Goal: Task Accomplishment & Management: Complete application form

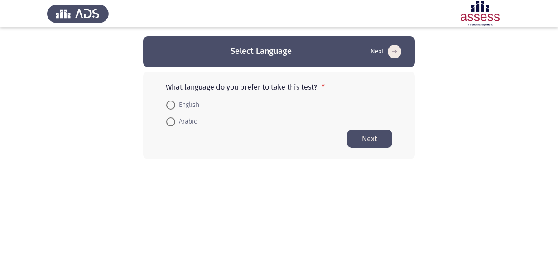
click at [175, 107] on span at bounding box center [170, 105] width 9 height 9
click at [175, 107] on input "English" at bounding box center [170, 105] width 9 height 9
radio input "true"
click at [362, 140] on button "Next" at bounding box center [369, 138] width 45 height 18
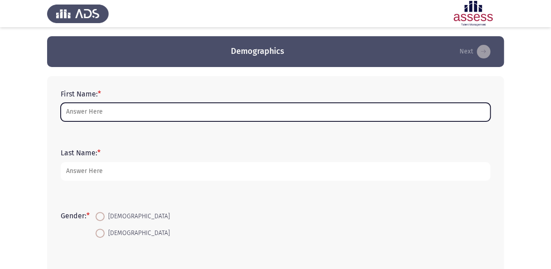
click at [194, 114] on input "First Name: *" at bounding box center [276, 112] width 430 height 19
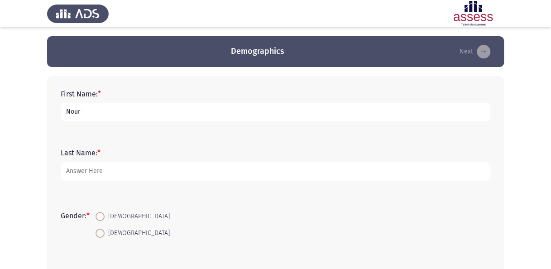
type input "Nour"
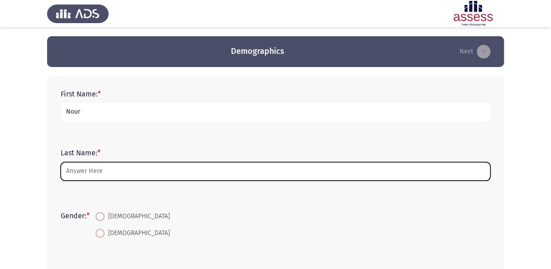
click at [197, 168] on input "Last Name: *" at bounding box center [276, 171] width 430 height 19
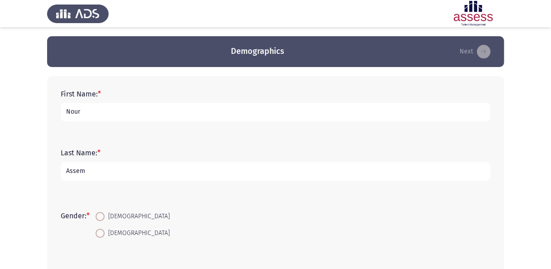
type input "Assem"
click at [103, 216] on span at bounding box center [100, 216] width 9 height 9
click at [103, 216] on input "[DEMOGRAPHIC_DATA]" at bounding box center [100, 216] width 9 height 9
radio input "true"
click at [188, 197] on div "Gender: * [DEMOGRAPHIC_DATA] [DEMOGRAPHIC_DATA]" at bounding box center [275, 224] width 439 height 61
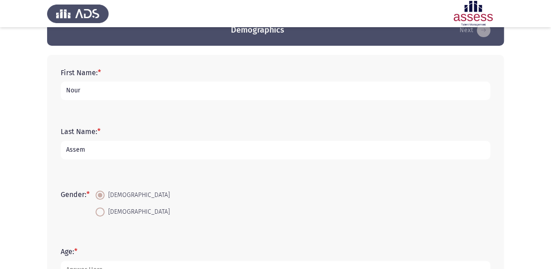
scroll to position [136, 0]
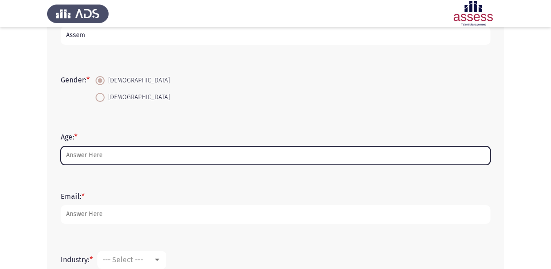
click at [92, 156] on input "Age: *" at bounding box center [276, 155] width 430 height 19
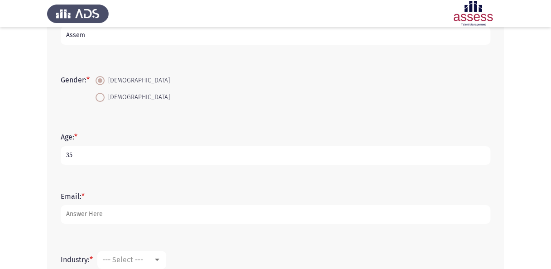
type input "35"
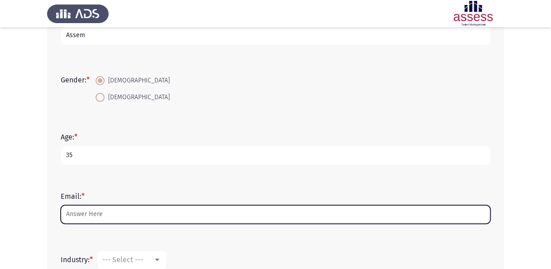
click at [120, 212] on input "Email: *" at bounding box center [276, 214] width 430 height 19
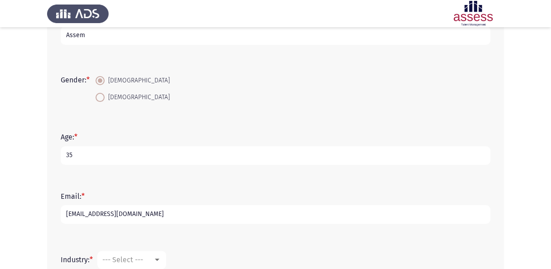
type input "[EMAIL_ADDRESS][DOMAIN_NAME]"
click at [200, 230] on div "Email: * [EMAIL_ADDRESS][DOMAIN_NAME]" at bounding box center [275, 207] width 439 height 59
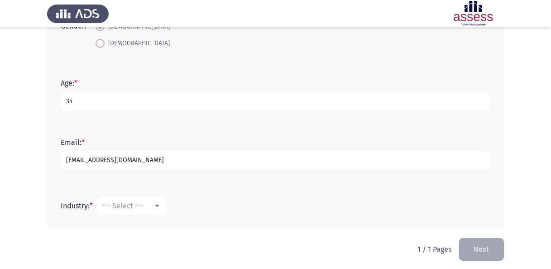
scroll to position [194, 0]
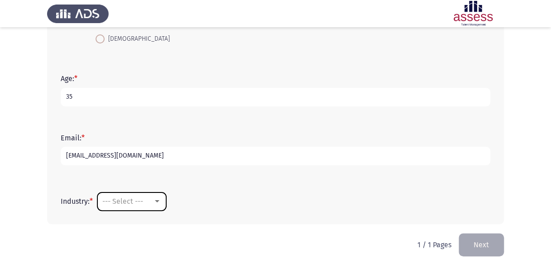
click at [158, 198] on div at bounding box center [157, 201] width 8 height 7
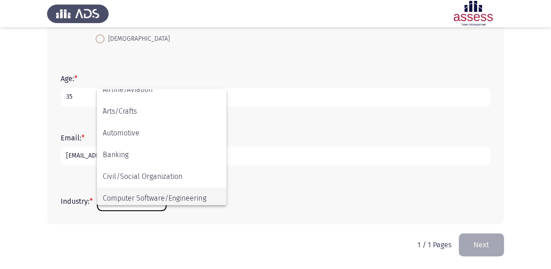
scroll to position [91, 0]
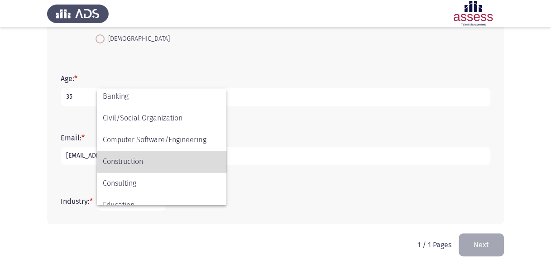
click at [152, 165] on span "Construction" at bounding box center [162, 162] width 118 height 22
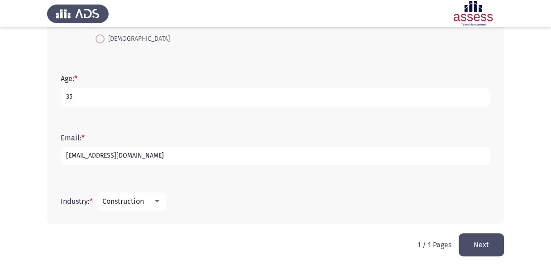
click at [492, 240] on button "Next" at bounding box center [481, 244] width 45 height 23
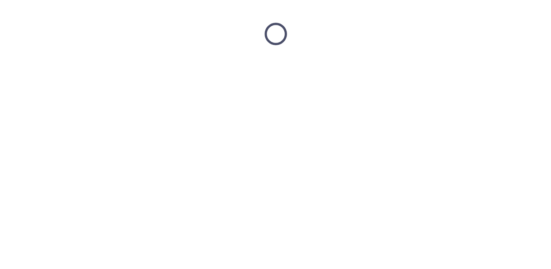
scroll to position [0, 0]
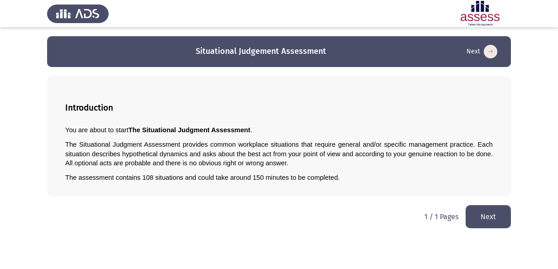
click at [488, 213] on button "Next" at bounding box center [487, 216] width 45 height 23
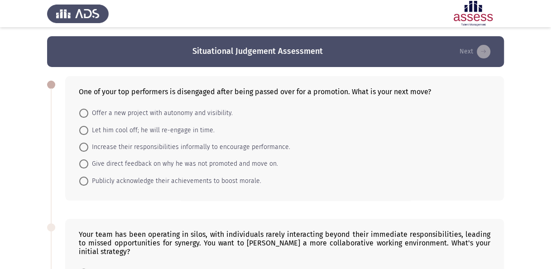
click at [114, 164] on span "Give direct feedback on why he was not promoted and move on." at bounding box center [183, 163] width 190 height 11
click at [88, 164] on input "Give direct feedback on why he was not promoted and move on." at bounding box center [83, 163] width 9 height 9
radio input "true"
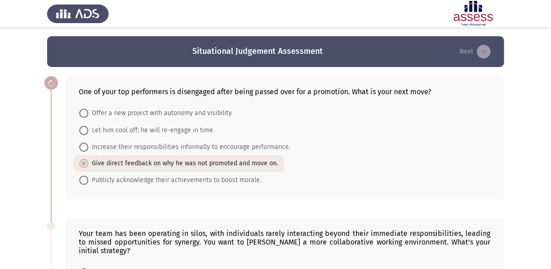
scroll to position [91, 0]
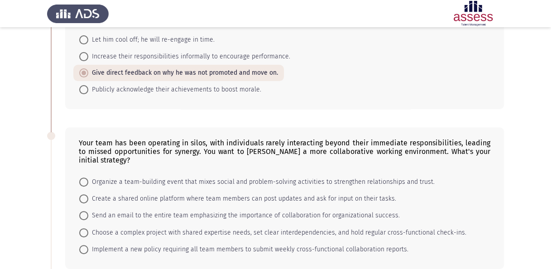
click at [321, 177] on span "Organize a team-building event that mixes social and problem-solving activities…" at bounding box center [261, 182] width 346 height 11
click at [88, 177] on input "Organize a team-building event that mixes social and problem-solving activities…" at bounding box center [83, 181] width 9 height 9
radio input "true"
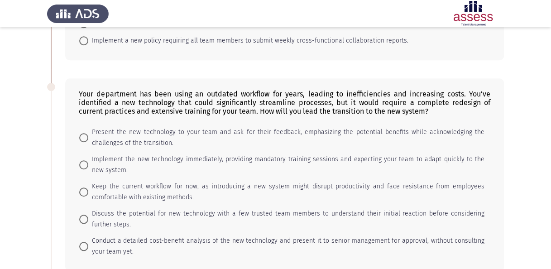
scroll to position [317, 0]
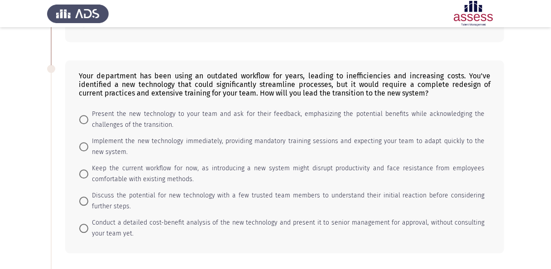
click at [148, 109] on span "Present the new technology to your team and ask for their feedback, emphasizing…" at bounding box center [286, 120] width 396 height 22
click at [88, 115] on input "Present the new technology to your team and ask for their feedback, emphasizing…" at bounding box center [83, 119] width 9 height 9
radio input "true"
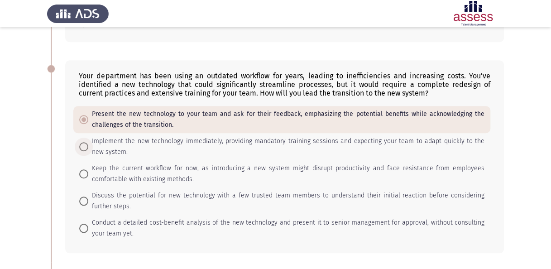
click at [82, 142] on span at bounding box center [83, 146] width 9 height 9
click at [82, 142] on input "Implement the new technology immediately, providing mandatory training sessions…" at bounding box center [83, 146] width 9 height 9
radio input "true"
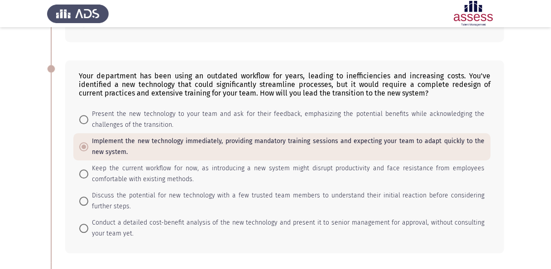
click at [82, 115] on span at bounding box center [83, 119] width 9 height 9
click at [82, 115] on input "Present the new technology to your team and ask for their feedback, emphasizing…" at bounding box center [83, 119] width 9 height 9
radio input "true"
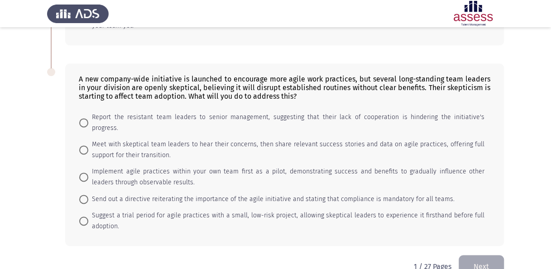
scroll to position [479, 0]
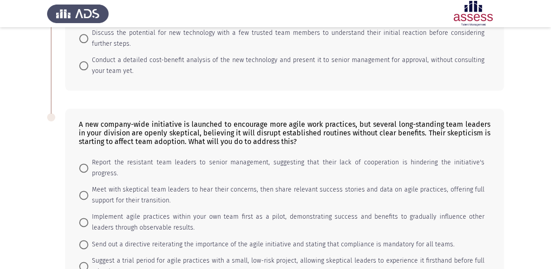
click at [275, 184] on span "Meet with skeptical team leaders to hear their concerns, then share relevant su…" at bounding box center [286, 195] width 396 height 22
click at [88, 191] on input "Meet with skeptical team leaders to hear their concerns, then share relevant su…" at bounding box center [83, 195] width 9 height 9
radio input "true"
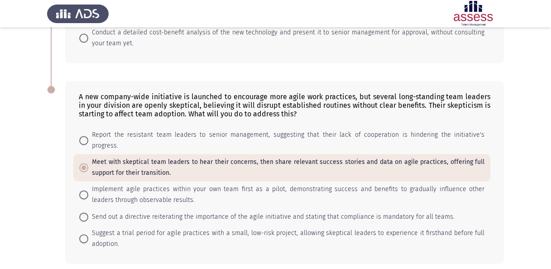
scroll to position [525, 0]
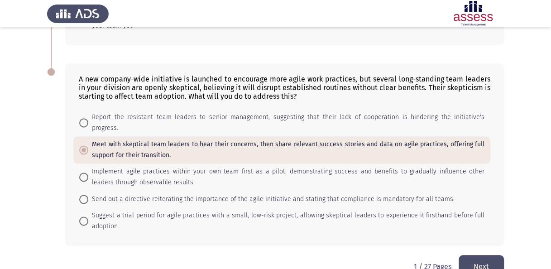
click at [490, 255] on button "Next" at bounding box center [481, 266] width 45 height 23
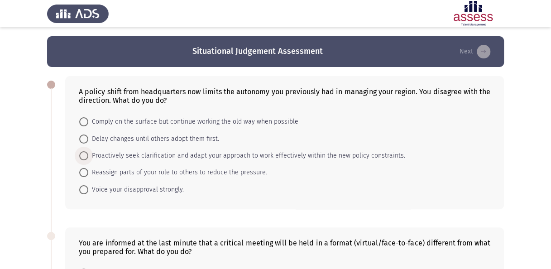
click at [192, 154] on span "Proactively seek clarification and adapt your approach to work effectively with…" at bounding box center [246, 155] width 317 height 11
click at [88, 154] on input "Proactively seek clarification and adapt your approach to work effectively with…" at bounding box center [83, 155] width 9 height 9
radio input "true"
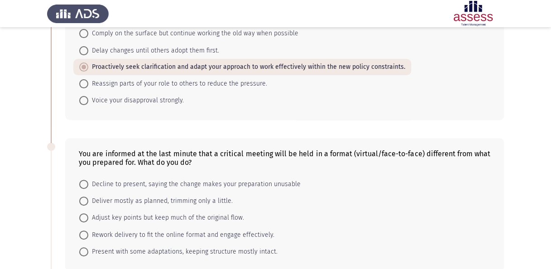
scroll to position [136, 0]
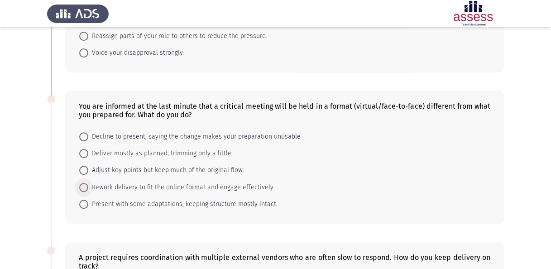
click at [123, 189] on span "Rework delivery to fit the online format and engage effectively." at bounding box center [181, 187] width 186 height 11
click at [88, 189] on input "Rework delivery to fit the online format and engage effectively." at bounding box center [83, 187] width 9 height 9
radio input "true"
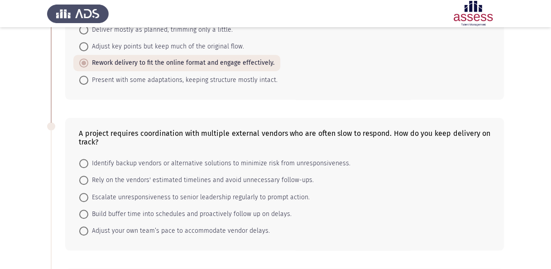
scroll to position [272, 0]
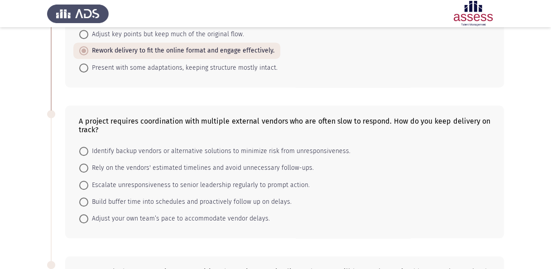
click at [165, 197] on span "Build buffer time into schedules and proactively follow up on delays." at bounding box center [189, 201] width 203 height 11
click at [88, 197] on input "Build buffer time into schedules and proactively follow up on delays." at bounding box center [83, 201] width 9 height 9
radio input "true"
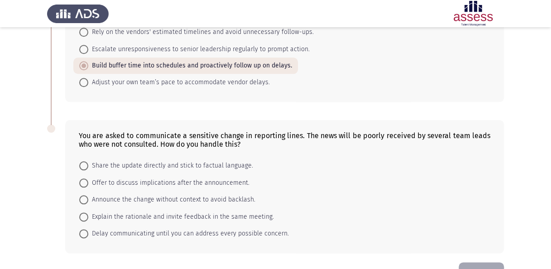
scroll to position [433, 0]
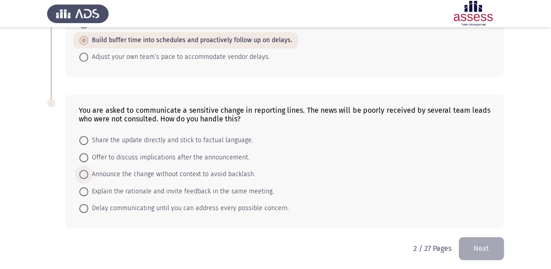
click at [101, 169] on span "Announce the change without context to avoid backlash." at bounding box center [171, 174] width 167 height 11
click at [88, 170] on input "Announce the change without context to avoid backlash." at bounding box center [83, 174] width 9 height 9
radio input "true"
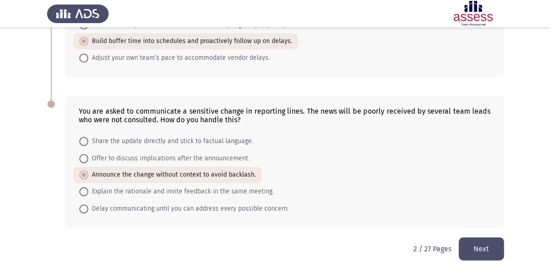
click at [124, 186] on span "Explain the rationale and invite feedback in the same meeting." at bounding box center [181, 191] width 186 height 11
click at [88, 187] on input "Explain the rationale and invite feedback in the same meeting." at bounding box center [83, 191] width 9 height 9
radio input "true"
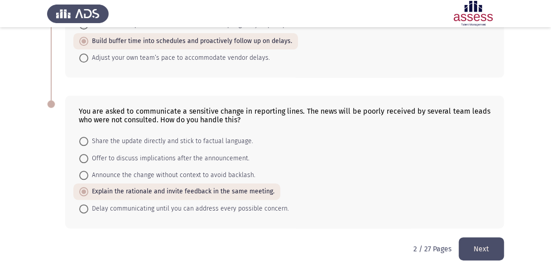
click at [483, 244] on button "Next" at bounding box center [481, 248] width 45 height 23
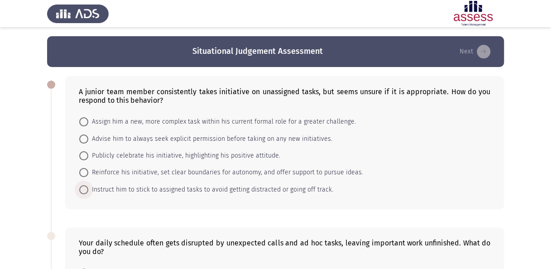
click at [88, 188] on span "Instruct him to stick to assigned tasks to avoid getting distracted or going of…" at bounding box center [210, 189] width 245 height 11
click at [88, 188] on input "Instruct him to stick to assigned tasks to avoid getting distracted or going of…" at bounding box center [83, 189] width 9 height 9
radio input "true"
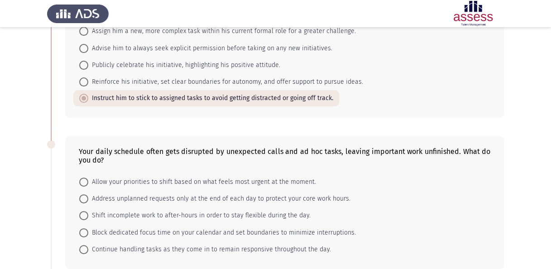
scroll to position [45, 0]
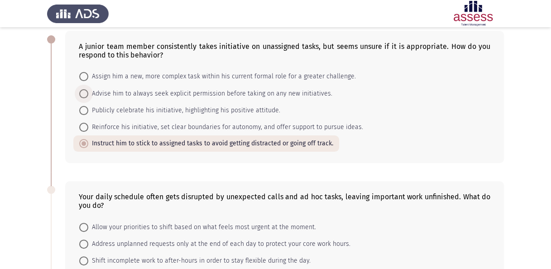
click at [146, 96] on span "Advise him to always seek explicit permission before taking on any new initiati…" at bounding box center [210, 93] width 244 height 11
click at [88, 96] on input "Advise him to always seek explicit permission before taking on any new initiati…" at bounding box center [83, 93] width 9 height 9
radio input "true"
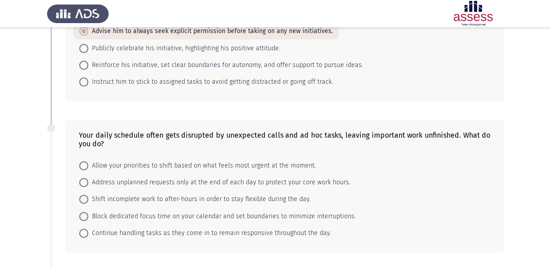
scroll to position [136, 0]
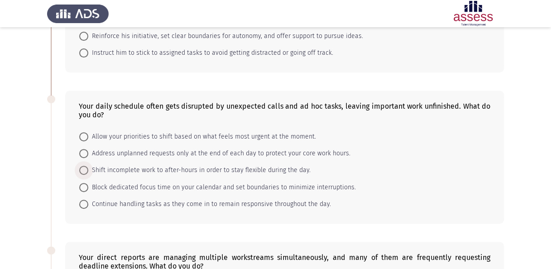
click at [135, 169] on span "Shift incomplete work to after-hours in order to stay flexible during the day." at bounding box center [199, 170] width 222 height 11
click at [88, 169] on input "Shift incomplete work to after-hours in order to stay flexible during the day." at bounding box center [83, 170] width 9 height 9
radio input "true"
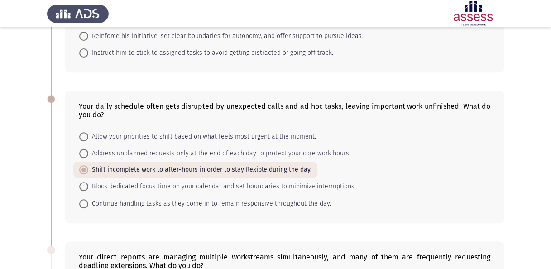
click at [37, 182] on app-assessment-container "Situational Judgement Assessment Next A junior team member consistently takes i…" at bounding box center [275, 236] width 551 height 673
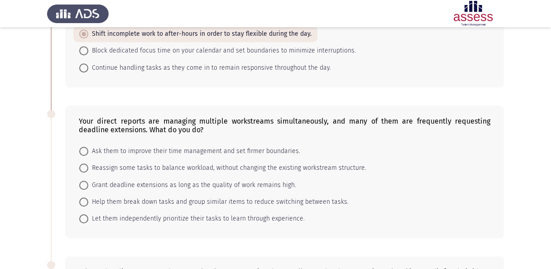
scroll to position [317, 0]
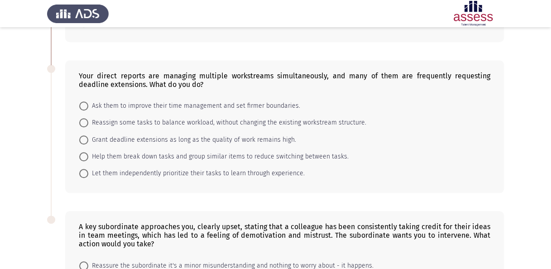
click at [188, 169] on span "Let them independently prioritize their tasks to learn through experience." at bounding box center [196, 173] width 216 height 11
click at [88, 169] on input "Let them independently prioritize their tasks to learn through experience." at bounding box center [83, 173] width 9 height 9
radio input "true"
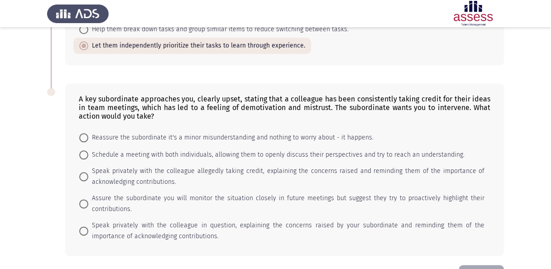
scroll to position [453, 0]
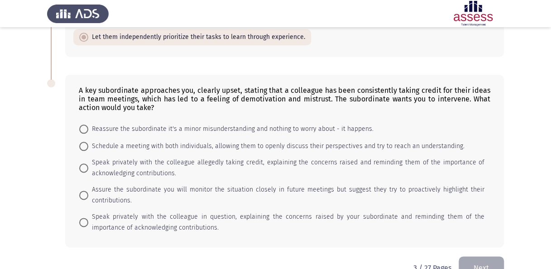
click at [169, 141] on span "Schedule a meeting with both individuals, allowing them to openly discuss their…" at bounding box center [276, 146] width 376 height 11
click at [88, 142] on input "Schedule a meeting with both individuals, allowing them to openly discuss their…" at bounding box center [83, 146] width 9 height 9
radio input "true"
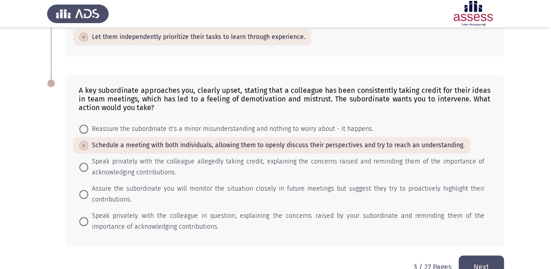
click at [349, 164] on span "Speak privately with the colleague allegedly taking credit, explaining the conc…" at bounding box center [286, 167] width 396 height 22
click at [88, 164] on input "Speak privately with the colleague allegedly taking credit, explaining the conc…" at bounding box center [83, 167] width 9 height 9
radio input "true"
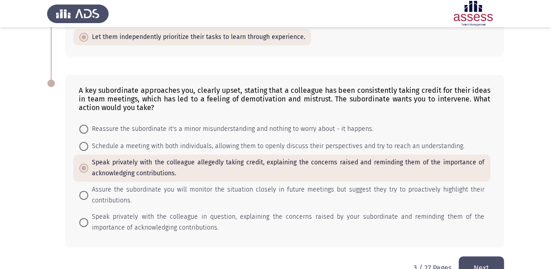
scroll to position [472, 0]
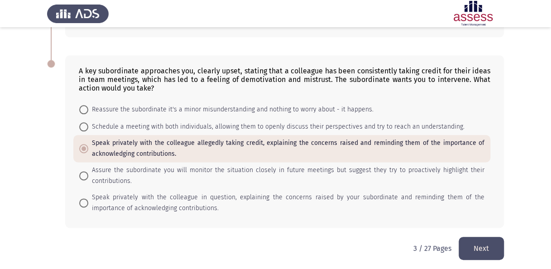
click at [481, 244] on button "Next" at bounding box center [481, 248] width 45 height 23
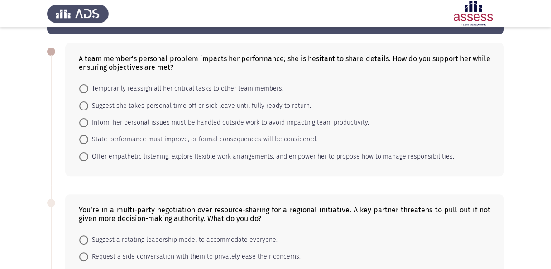
scroll to position [45, 0]
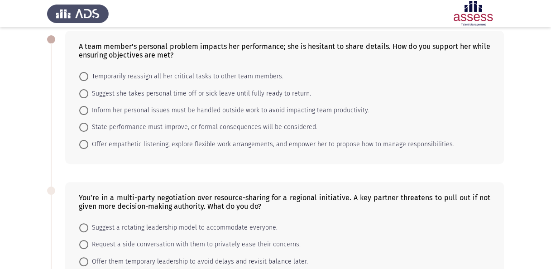
click at [143, 143] on span "Offer empathetic listening, explore flexible work arrangements, and empower her…" at bounding box center [271, 144] width 366 height 11
click at [88, 143] on input "Offer empathetic listening, explore flexible work arrangements, and empower her…" at bounding box center [83, 144] width 9 height 9
radio input "true"
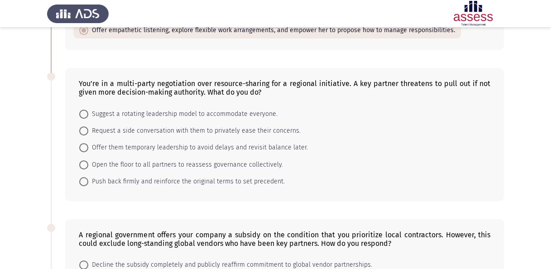
scroll to position [181, 0]
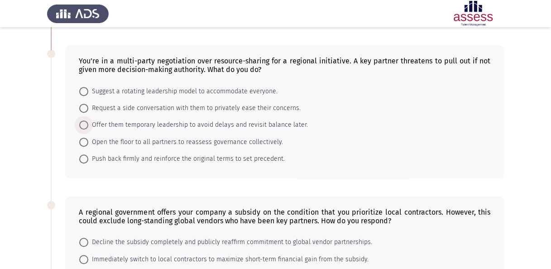
click at [175, 121] on span "Offer them temporary leadership to avoid delays and revisit balance later." at bounding box center [198, 125] width 220 height 11
click at [88, 121] on input "Offer them temporary leadership to avoid delays and revisit balance later." at bounding box center [83, 124] width 9 height 9
radio input "true"
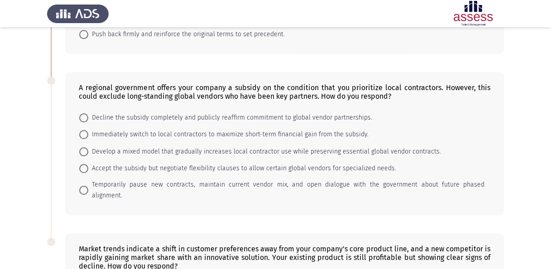
scroll to position [317, 0]
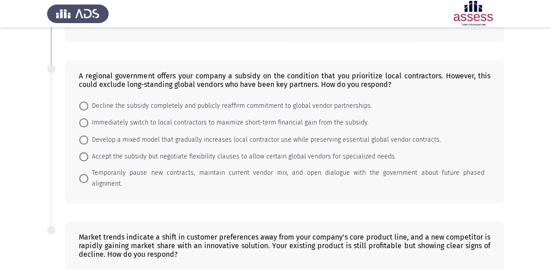
click at [377, 153] on span "Accept the subsidy but negotiate flexibility clauses to allow certain global ve…" at bounding box center [242, 156] width 308 height 11
click at [88, 153] on input "Accept the subsidy but negotiate flexibility clauses to allow certain global ve…" at bounding box center [83, 156] width 9 height 9
radio input "true"
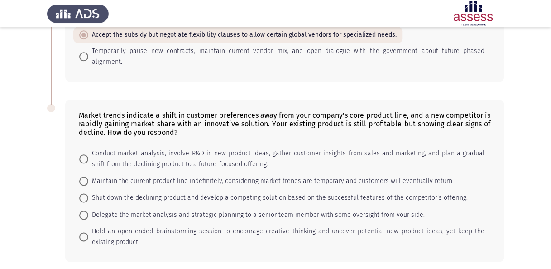
scroll to position [453, 0]
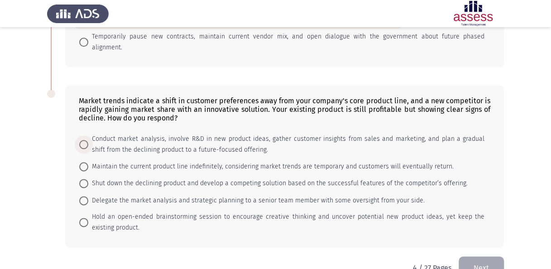
click at [196, 134] on span "Conduct market analysis, involve R&D in new product ideas, gather customer insi…" at bounding box center [286, 145] width 396 height 22
click at [88, 140] on input "Conduct market analysis, involve R&D in new product ideas, gather customer insi…" at bounding box center [83, 144] width 9 height 9
radio input "true"
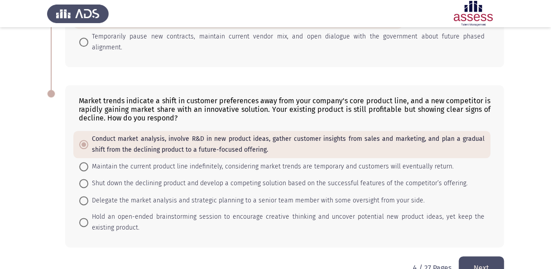
scroll to position [462, 0]
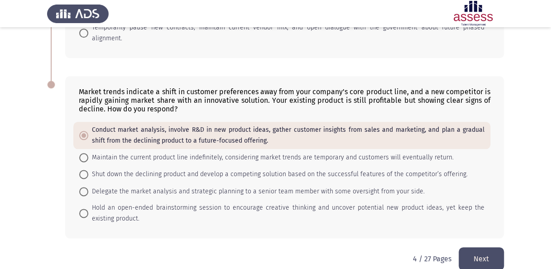
click at [493, 247] on button "Next" at bounding box center [481, 258] width 45 height 23
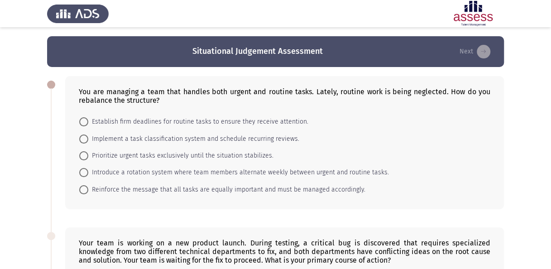
click at [228, 139] on span "Implement a task classification system and schedule recurring reviews." at bounding box center [193, 139] width 211 height 11
click at [88, 139] on input "Implement a task classification system and schedule recurring reviews." at bounding box center [83, 138] width 9 height 9
radio input "true"
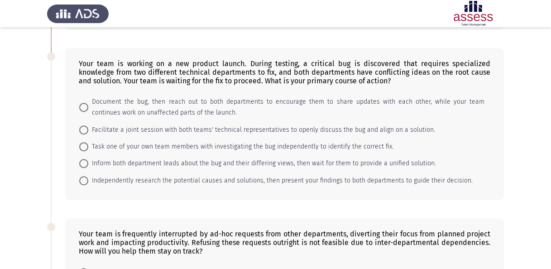
scroll to position [181, 0]
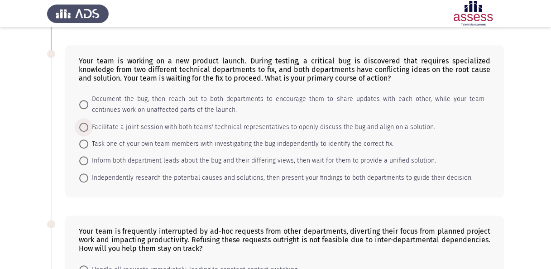
click at [283, 127] on span "Facilitate a joint session with both teams' technical representatives to openly…" at bounding box center [261, 127] width 347 height 11
click at [88, 127] on input "Facilitate a joint session with both teams' technical representatives to openly…" at bounding box center [83, 127] width 9 height 9
radio input "true"
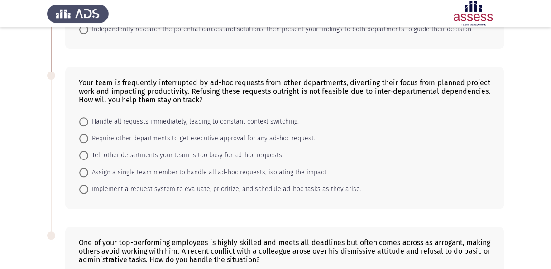
scroll to position [362, 0]
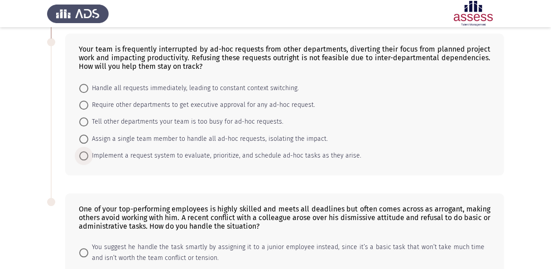
click at [241, 150] on span "Implement a request system to evaluate, prioritize, and schedule ad-hoc tasks a…" at bounding box center [224, 155] width 273 height 11
click at [88, 151] on input "Implement a request system to evaluate, prioritize, and schedule ad-hoc tasks a…" at bounding box center [83, 155] width 9 height 9
radio input "true"
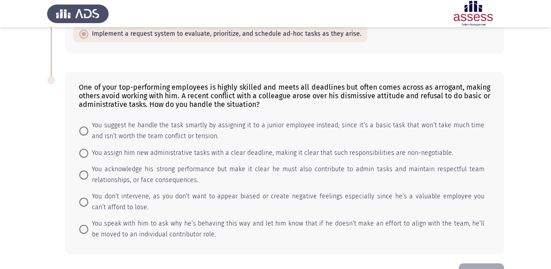
scroll to position [498, 0]
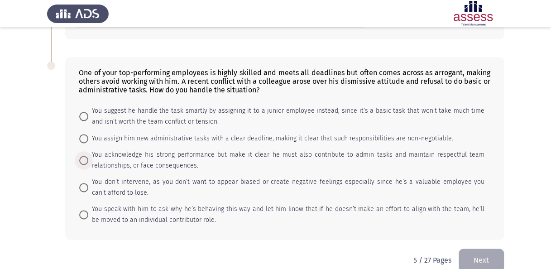
click at [382, 155] on span "You acknowledge his strong performance but make it clear he must also contribut…" at bounding box center [286, 160] width 396 height 22
click at [88, 156] on input "You acknowledge his strong performance but make it clear he must also contribut…" at bounding box center [83, 160] width 9 height 9
radio input "true"
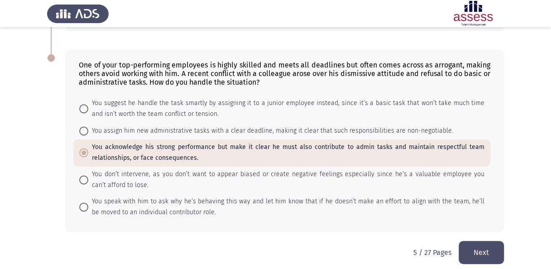
scroll to position [510, 0]
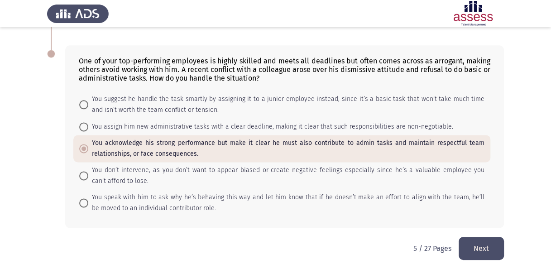
click at [483, 245] on button "Next" at bounding box center [481, 248] width 45 height 23
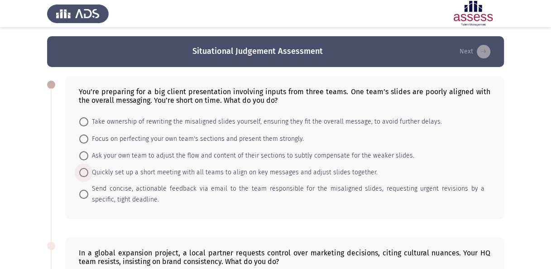
click at [243, 172] on span "Quickly set up a short meeting with all teams to align on key messages and adju…" at bounding box center [232, 172] width 289 height 11
click at [88, 172] on input "Quickly set up a short meeting with all teams to align on key messages and adju…" at bounding box center [83, 172] width 9 height 9
radio input "true"
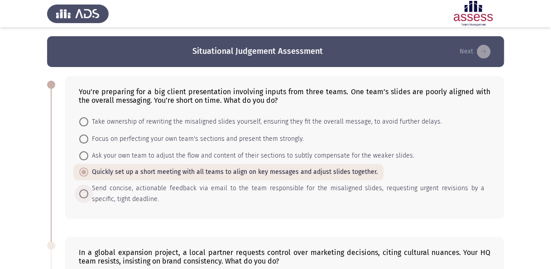
click at [122, 191] on span "Send concise, actionable feedback via email to the team responsible for the mis…" at bounding box center [286, 194] width 396 height 22
click at [88, 191] on input "Send concise, actionable feedback via email to the team responsible for the mis…" at bounding box center [83, 193] width 9 height 9
radio input "true"
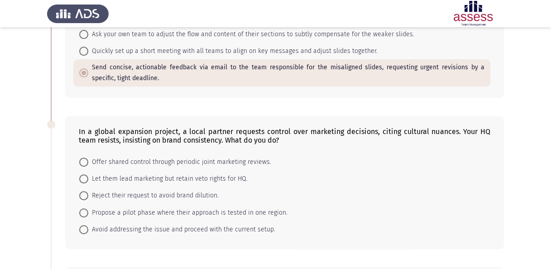
scroll to position [136, 0]
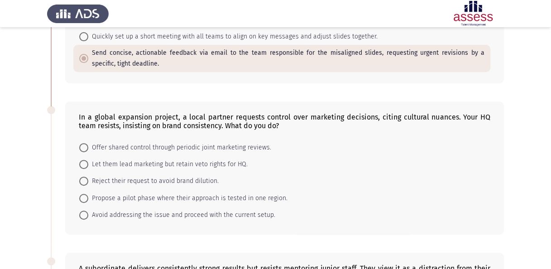
click at [168, 149] on span "Offer shared control through periodic joint marketing reviews." at bounding box center [179, 147] width 183 height 11
click at [88, 149] on input "Offer shared control through periodic joint marketing reviews." at bounding box center [83, 147] width 9 height 9
radio input "true"
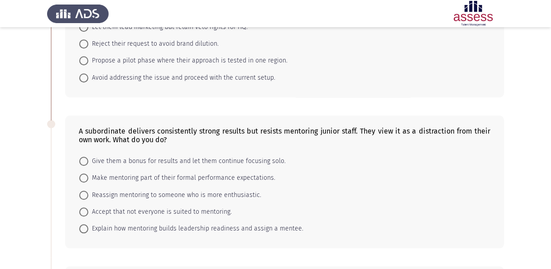
scroll to position [317, 0]
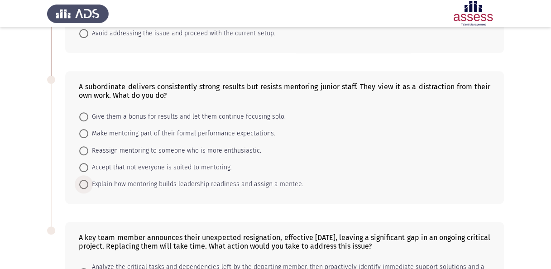
click at [162, 180] on span "Explain how mentoring builds leadership readiness and assign a mentee." at bounding box center [195, 184] width 215 height 11
click at [88, 180] on input "Explain how mentoring builds leadership readiness and assign a mentee." at bounding box center [83, 184] width 9 height 9
radio input "true"
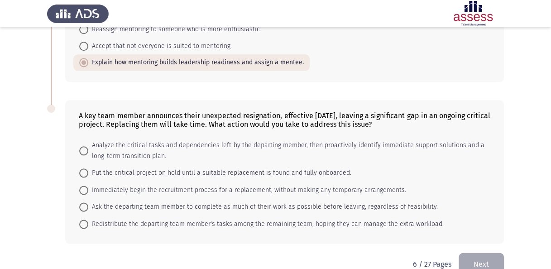
scroll to position [453, 0]
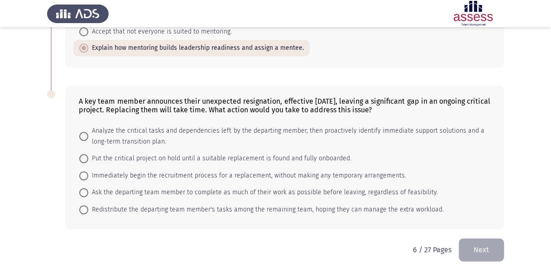
click at [149, 173] on span "Immediately begin the recruitment process for a replacement, without making any…" at bounding box center [247, 175] width 318 height 11
click at [88, 173] on input "Immediately begin the recruitment process for a replacement, without making any…" at bounding box center [83, 175] width 9 height 9
radio input "true"
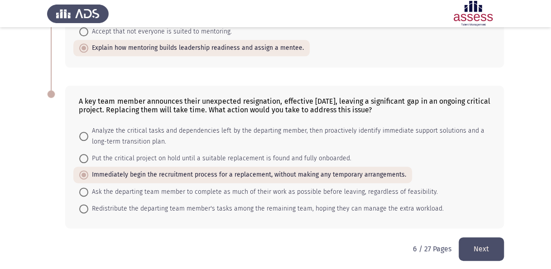
scroll to position [454, 0]
click at [398, 127] on span "Analyze the critical tasks and dependencies left by the departing member, then …" at bounding box center [286, 135] width 396 height 22
click at [88, 131] on input "Analyze the critical tasks and dependencies left by the departing member, then …" at bounding box center [83, 135] width 9 height 9
radio input "true"
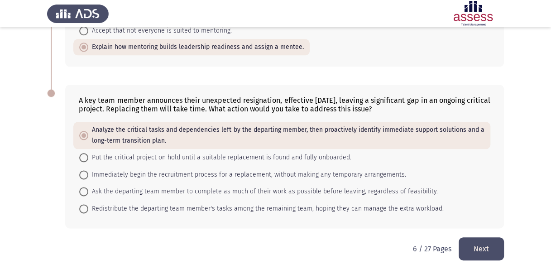
click at [481, 244] on button "Next" at bounding box center [481, 248] width 45 height 23
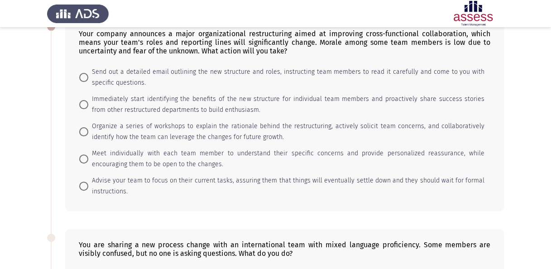
scroll to position [0, 0]
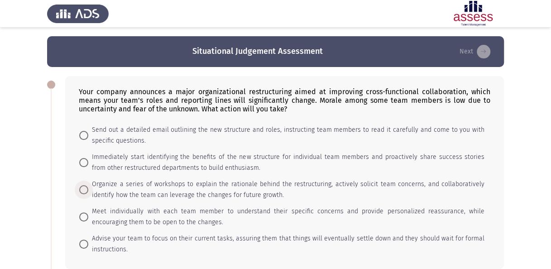
click at [91, 190] on span "Organize a series of workshops to explain the rationale behind the restructurin…" at bounding box center [286, 190] width 396 height 22
click at [88, 190] on input "Organize a series of workshops to explain the rationale behind the restructurin…" at bounding box center [83, 189] width 9 height 9
radio input "true"
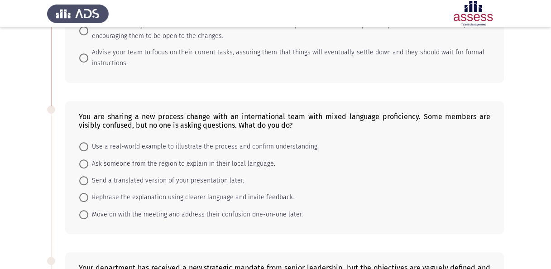
scroll to position [231, 0]
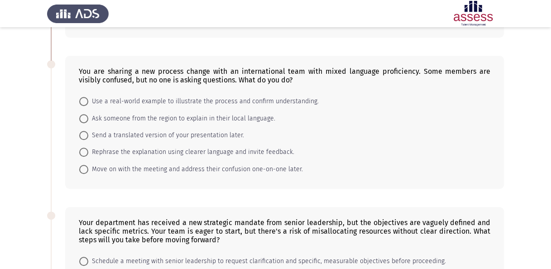
click at [102, 100] on span "Use a real-world example to illustrate the process and confirm understanding." at bounding box center [203, 101] width 230 height 11
click at [88, 100] on input "Use a real-world example to illustrate the process and confirm understanding." at bounding box center [83, 101] width 9 height 9
radio input "true"
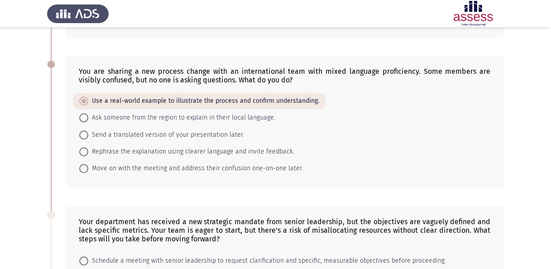
click at [13, 162] on app-assessment-container "Situational Judgement Assessment Next Your company announces a major organizati…" at bounding box center [275, 156] width 551 height 703
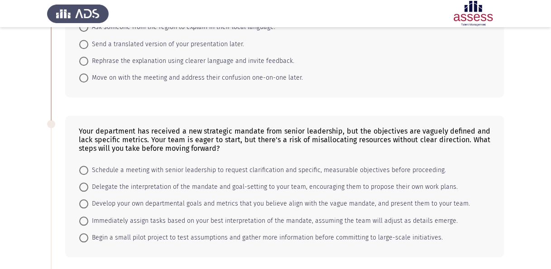
scroll to position [367, 0]
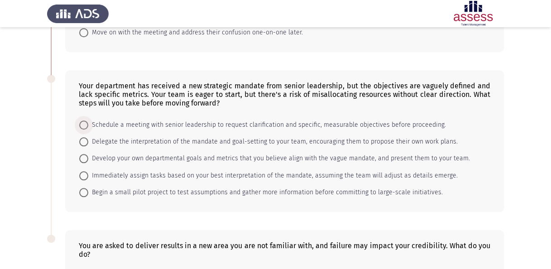
click at [222, 120] on span "Schedule a meeting with senior leadership to request clarification and specific…" at bounding box center [267, 125] width 358 height 11
click at [88, 120] on input "Schedule a meeting with senior leadership to request clarification and specific…" at bounding box center [83, 124] width 9 height 9
radio input "true"
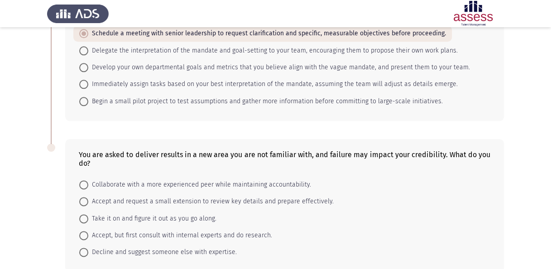
scroll to position [502, 0]
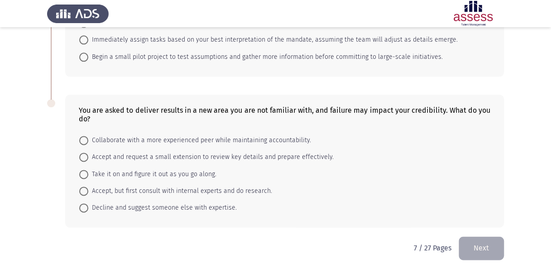
click at [177, 187] on span "Accept, but first consult with internal experts and do research." at bounding box center [180, 191] width 184 height 11
click at [88, 187] on input "Accept, but first consult with internal experts and do research." at bounding box center [83, 191] width 9 height 9
radio input "true"
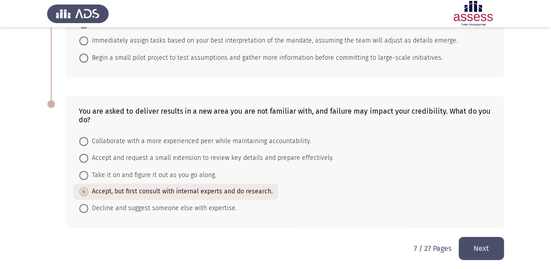
scroll to position [502, 0]
click at [486, 242] on button "Next" at bounding box center [481, 247] width 45 height 23
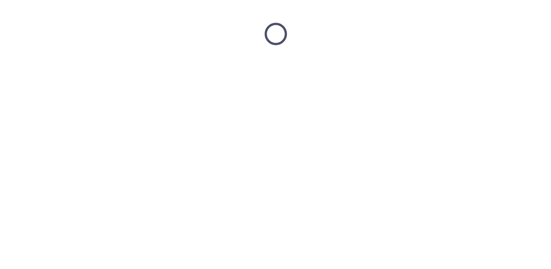
scroll to position [0, 0]
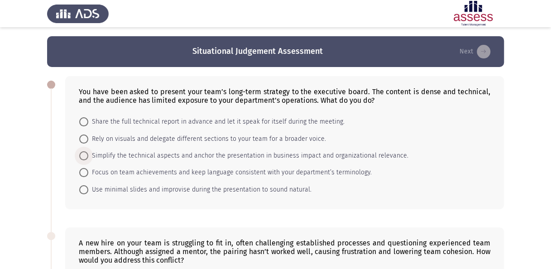
click at [194, 156] on span "Simplify the technical aspects and anchor the presentation in business impact a…" at bounding box center [248, 155] width 320 height 11
click at [88, 156] on input "Simplify the technical aspects and anchor the presentation in business impact a…" at bounding box center [83, 155] width 9 height 9
radio input "true"
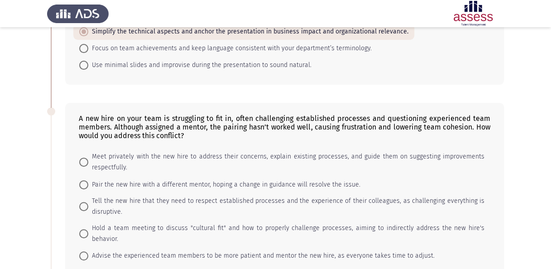
scroll to position [136, 0]
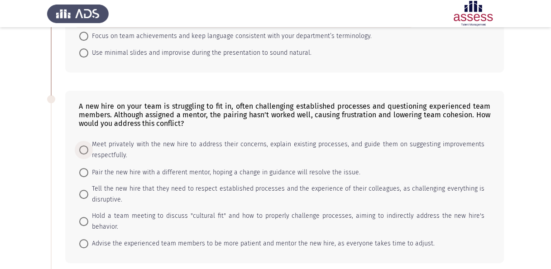
click at [85, 148] on span at bounding box center [83, 149] width 9 height 9
click at [85, 148] on input "Meet privately with the new hire to address their concerns, explain existing pr…" at bounding box center [83, 149] width 9 height 9
radio input "true"
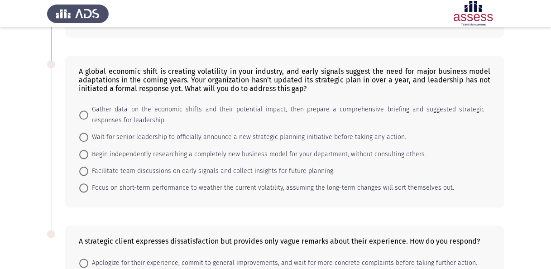
scroll to position [362, 0]
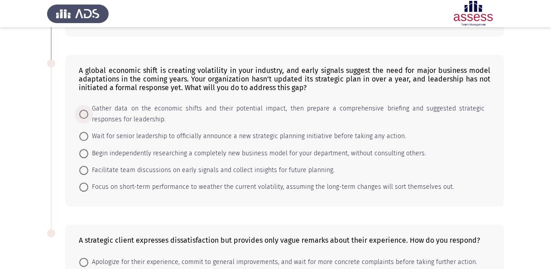
click at [337, 103] on span "Gather data on the economic shifts and their potential impact, then prepare a c…" at bounding box center [286, 114] width 396 height 22
click at [88, 110] on input "Gather data on the economic shifts and their potential impact, then prepare a c…" at bounding box center [83, 114] width 9 height 9
radio input "true"
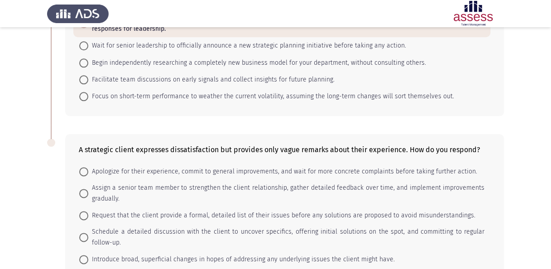
scroll to position [494, 0]
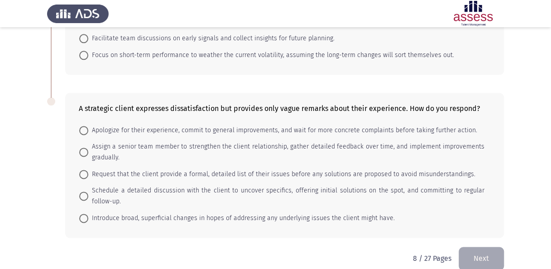
click at [433, 185] on span "Schedule a detailed discussion with the client to uncover specifics, offering i…" at bounding box center [286, 196] width 396 height 22
click at [88, 191] on input "Schedule a detailed discussion with the client to uncover specifics, offering i…" at bounding box center [83, 195] width 9 height 9
radio input "true"
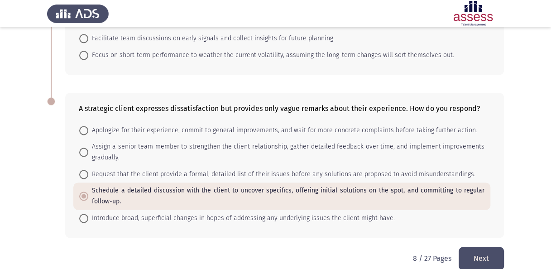
click at [486, 247] on button "Next" at bounding box center [481, 258] width 45 height 23
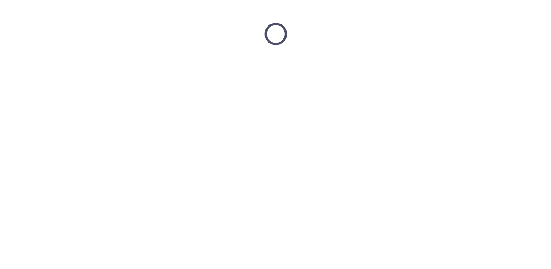
scroll to position [0, 0]
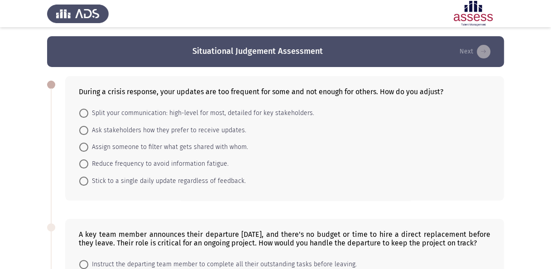
click at [126, 114] on span "Split your communication: high-level for most, detailed for key stakeholders." at bounding box center [201, 113] width 226 height 11
click at [88, 114] on input "Split your communication: high-level for most, detailed for key stakeholders." at bounding box center [83, 113] width 9 height 9
radio input "true"
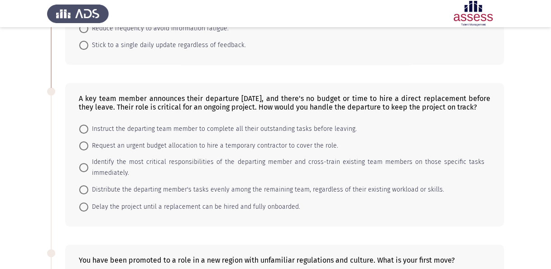
scroll to position [136, 0]
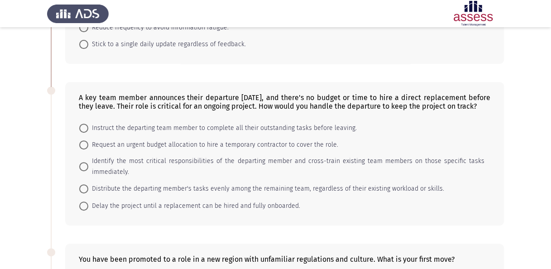
click at [114, 168] on span "Identify the most critical responsibilities of the departing member and cross-t…" at bounding box center [286, 167] width 396 height 22
click at [88, 168] on input "Identify the most critical responsibilities of the departing member and cross-t…" at bounding box center [83, 166] width 9 height 9
radio input "true"
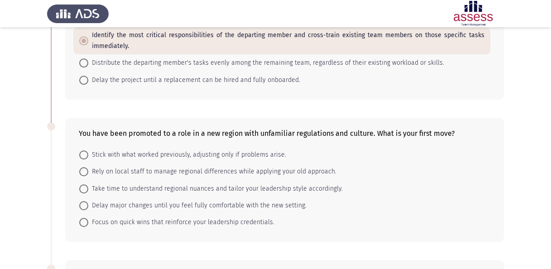
scroll to position [272, 0]
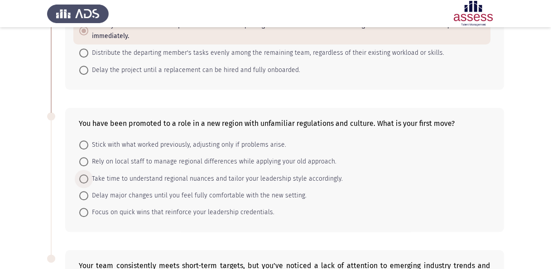
click at [161, 184] on span "Take time to understand regional nuances and tailor your leadership style accor…" at bounding box center [215, 178] width 254 height 11
click at [88, 183] on input "Take time to understand regional nuances and tailor your leadership style accor…" at bounding box center [83, 178] width 9 height 9
radio input "true"
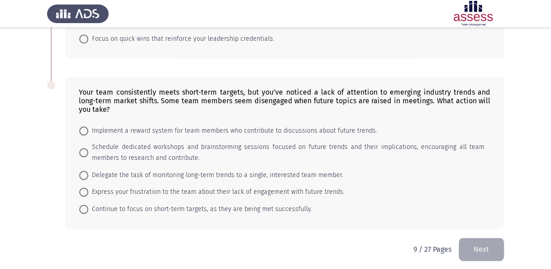
scroll to position [453, 0]
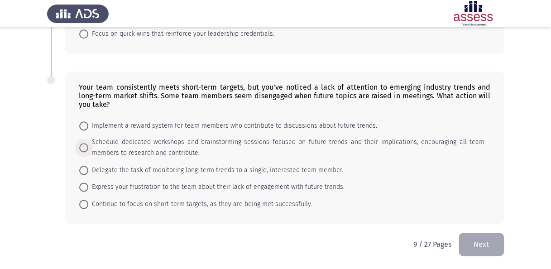
click at [144, 142] on span "Schedule dedicated workshops and brainstorming sessions focused on future trend…" at bounding box center [286, 148] width 396 height 22
click at [88, 143] on input "Schedule dedicated workshops and brainstorming sessions focused on future trend…" at bounding box center [83, 147] width 9 height 9
radio input "true"
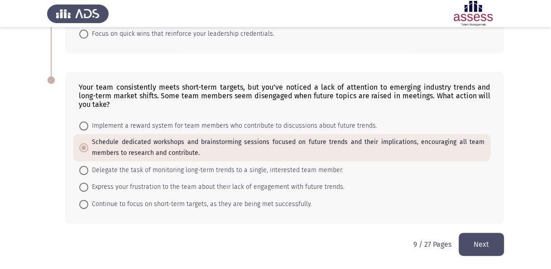
scroll to position [454, 0]
click at [480, 241] on button "Next" at bounding box center [481, 244] width 45 height 23
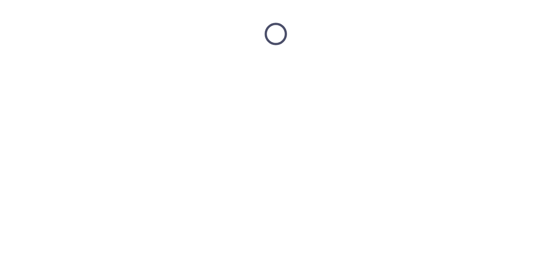
scroll to position [0, 0]
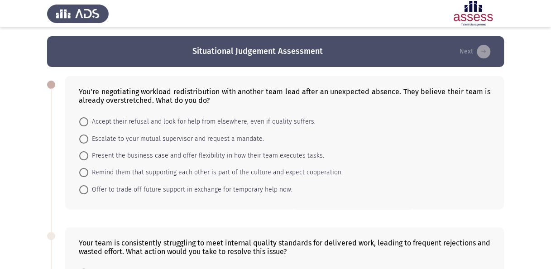
click at [156, 172] on span "Remind them that supporting each other is part of the culture and expect cooper…" at bounding box center [215, 172] width 254 height 11
click at [88, 172] on input "Remind them that supporting each other is part of the culture and expect cooper…" at bounding box center [83, 172] width 9 height 9
radio input "true"
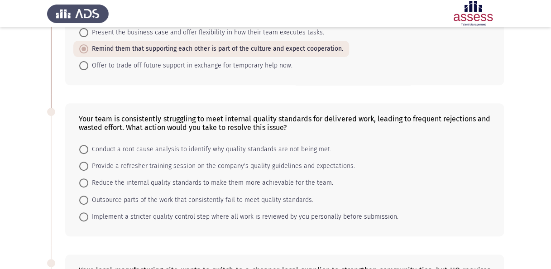
scroll to position [136, 0]
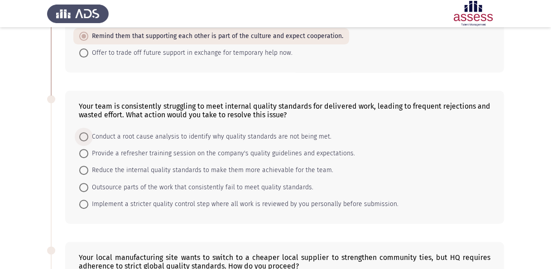
click at [147, 135] on span "Conduct a root cause analysis to identify why quality standards are not being m…" at bounding box center [209, 136] width 243 height 11
click at [88, 135] on input "Conduct a root cause analysis to identify why quality standards are not being m…" at bounding box center [83, 136] width 9 height 9
radio input "true"
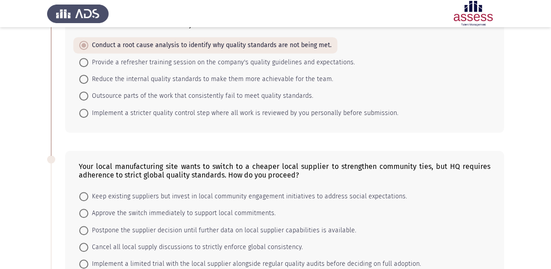
scroll to position [272, 0]
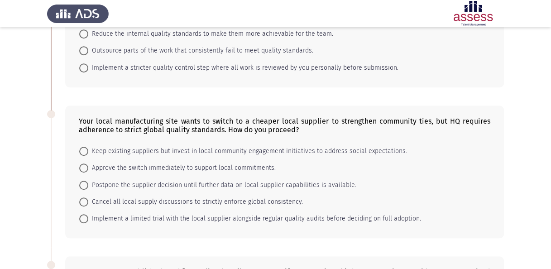
click at [283, 150] on span "Keep existing suppliers but invest in local community engagement initiatives to…" at bounding box center [247, 151] width 319 height 11
click at [88, 150] on input "Keep existing suppliers but invest in local community engagement initiatives to…" at bounding box center [83, 151] width 9 height 9
radio input "true"
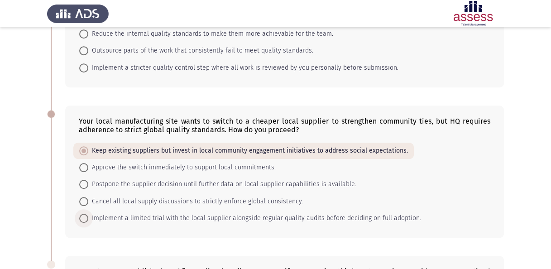
click at [136, 215] on span "Implement a limited trial with the local supplier alongside regular quality aud…" at bounding box center [254, 218] width 333 height 11
click at [88, 215] on input "Implement a limited trial with the local supplier alongside regular quality aud…" at bounding box center [83, 218] width 9 height 9
radio input "true"
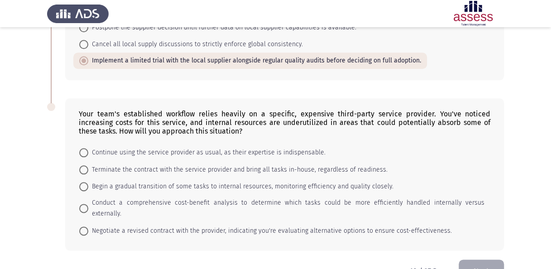
scroll to position [441, 0]
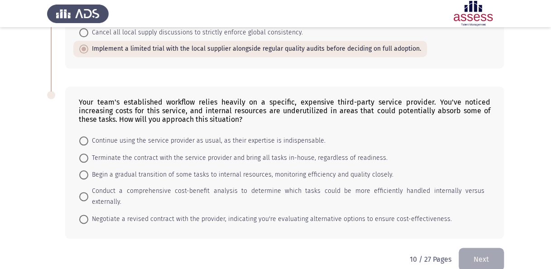
click at [306, 171] on span "Begin a gradual transition of some tasks to internal resources, monitoring effi…" at bounding box center [240, 174] width 305 height 11
click at [88, 171] on input "Begin a gradual transition of some tasks to internal resources, monitoring effi…" at bounding box center [83, 174] width 9 height 9
radio input "true"
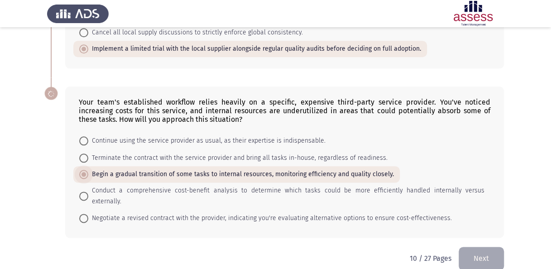
scroll to position [440, 0]
click at [129, 186] on span "Conduct a comprehensive cost-benefit analysis to determine which tasks could be…" at bounding box center [286, 197] width 396 height 22
click at [88, 192] on input "Conduct a comprehensive cost-benefit analysis to determine which tasks could be…" at bounding box center [83, 196] width 9 height 9
radio input "true"
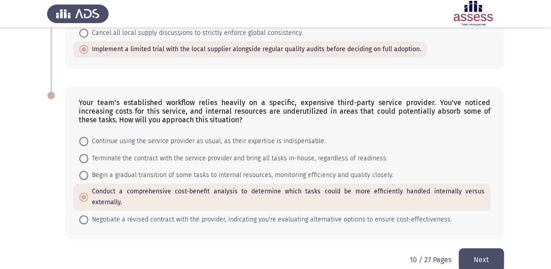
click at [475, 248] on button "Next" at bounding box center [481, 259] width 45 height 23
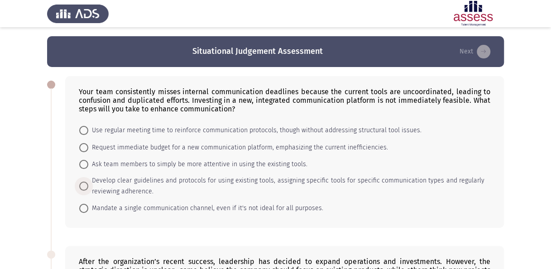
click at [173, 182] on span "Develop clear guidelines and protocols for using existing tools, assigning spec…" at bounding box center [286, 186] width 396 height 22
click at [88, 182] on input "Develop clear guidelines and protocols for using existing tools, assigning spec…" at bounding box center [83, 186] width 9 height 9
radio input "true"
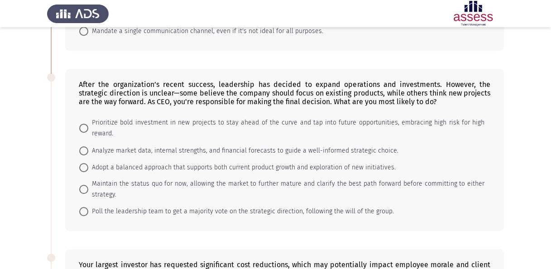
scroll to position [181, 0]
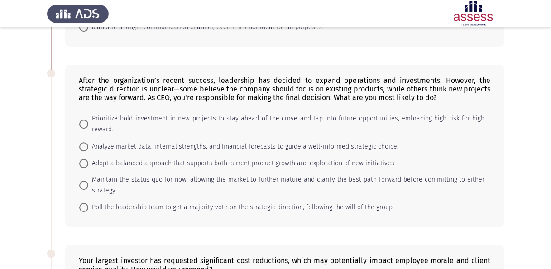
click at [122, 145] on span "Analyze market data, internal strengths, and financial forecasts to guide a wel…" at bounding box center [243, 146] width 310 height 11
click at [88, 145] on input "Analyze market data, internal strengths, and financial forecasts to guide a wel…" at bounding box center [83, 146] width 9 height 9
radio input "true"
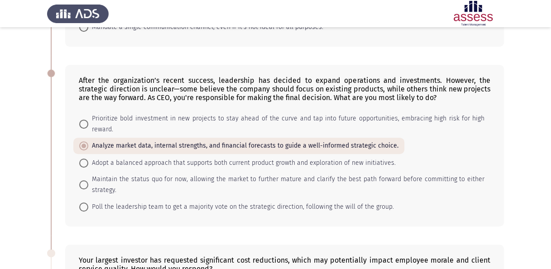
click at [109, 161] on span "Adopt a balanced approach that supports both current product growth and explora…" at bounding box center [241, 163] width 307 height 11
click at [88, 161] on input "Adopt a balanced approach that supports both current product growth and explora…" at bounding box center [83, 162] width 9 height 9
radio input "true"
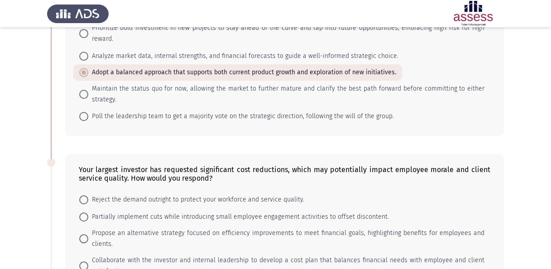
scroll to position [317, 0]
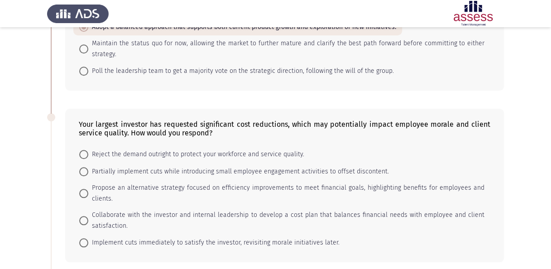
click at [196, 214] on span "Collaborate with the investor and internal leadership to develop a cost plan th…" at bounding box center [286, 221] width 396 height 22
click at [88, 216] on input "Collaborate with the investor and internal leadership to develop a cost plan th…" at bounding box center [83, 220] width 9 height 9
radio input "true"
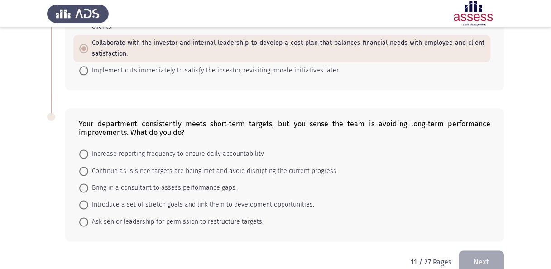
scroll to position [503, 0]
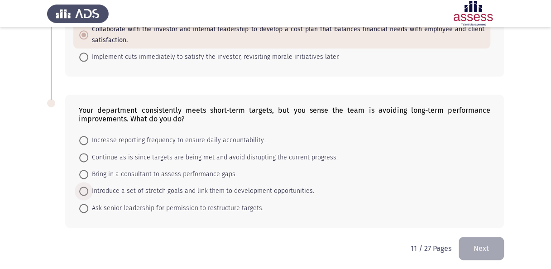
click at [270, 188] on span "Introduce a set of stretch goals and link them to development opportunities." at bounding box center [201, 191] width 226 height 11
click at [88, 188] on input "Introduce a set of stretch goals and link them to development opportunities." at bounding box center [83, 191] width 9 height 9
radio input "true"
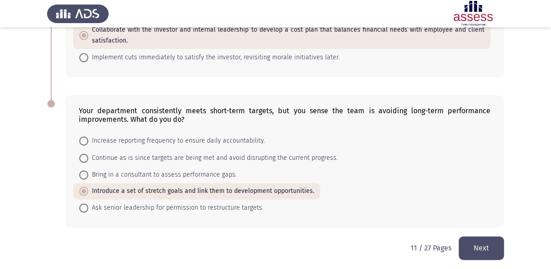
click at [487, 245] on button "Next" at bounding box center [481, 247] width 45 height 23
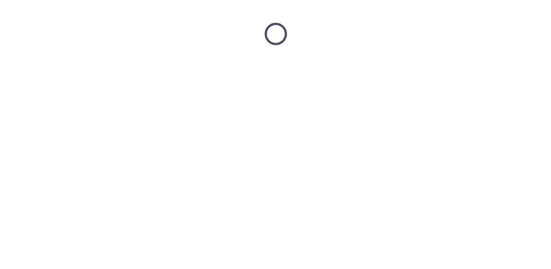
scroll to position [0, 0]
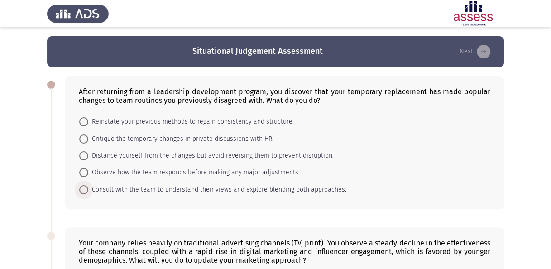
click at [197, 185] on span "Consult with the team to understand their views and explore blending both appro…" at bounding box center [217, 189] width 258 height 11
click at [88, 185] on input "Consult with the team to understand their views and explore blending both appro…" at bounding box center [83, 189] width 9 height 9
radio input "true"
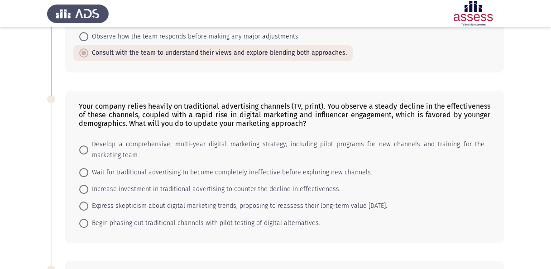
scroll to position [181, 0]
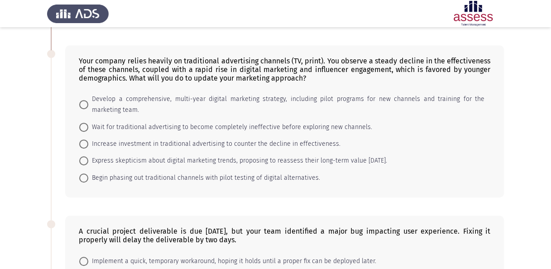
click at [183, 173] on span "Begin phasing out traditional channels with pilot testing of digital alternativ…" at bounding box center [204, 177] width 232 height 11
click at [88, 173] on input "Begin phasing out traditional channels with pilot testing of digital alternativ…" at bounding box center [83, 177] width 9 height 9
radio input "true"
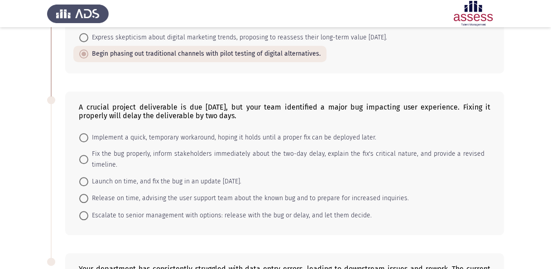
scroll to position [362, 0]
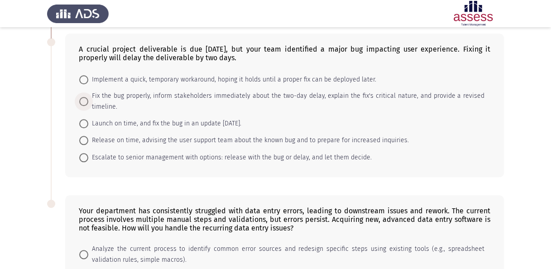
click at [459, 93] on span "Fix the bug properly, inform stakeholders immediately about the two-day delay, …" at bounding box center [286, 102] width 396 height 22
click at [88, 97] on input "Fix the bug properly, inform stakeholders immediately about the two-day delay, …" at bounding box center [83, 101] width 9 height 9
radio input "true"
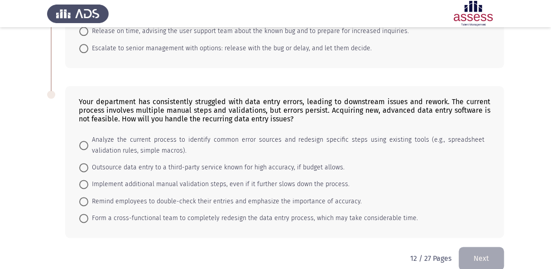
scroll to position [481, 0]
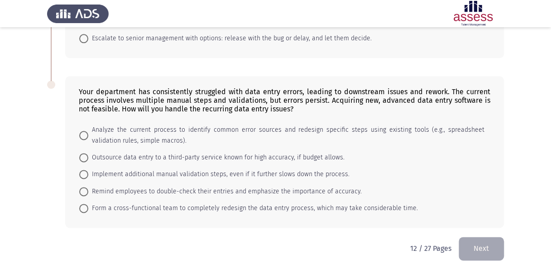
click at [394, 125] on span "Analyze the current process to identify common error sources and redesign speci…" at bounding box center [286, 135] width 396 height 22
click at [88, 131] on input "Analyze the current process to identify common error sources and redesign speci…" at bounding box center [83, 135] width 9 height 9
radio input "true"
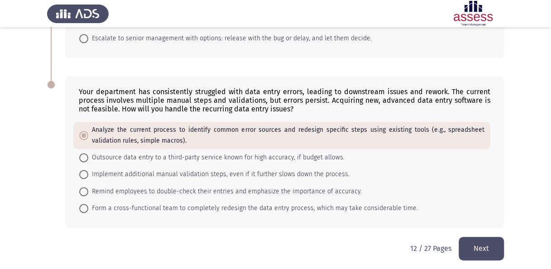
click at [491, 247] on button "Next" at bounding box center [481, 248] width 45 height 23
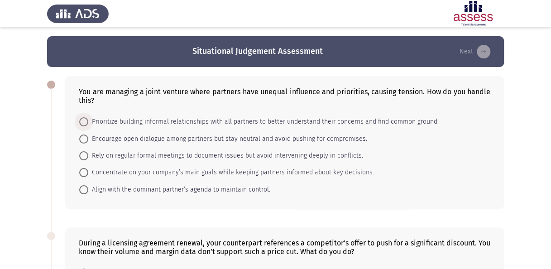
click at [220, 120] on span "Prioritize building informal relationships with all partners to better understa…" at bounding box center [263, 121] width 350 height 11
click at [88, 120] on input "Prioritize building informal relationships with all partners to better understa…" at bounding box center [83, 121] width 9 height 9
radio input "true"
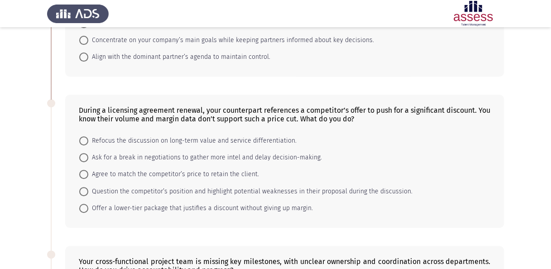
scroll to position [136, 0]
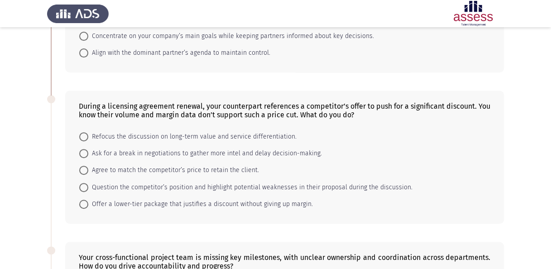
click at [376, 184] on span "Question the competitor’s position and highlight potential weaknesses in their …" at bounding box center [250, 187] width 324 height 11
click at [88, 184] on input "Question the competitor’s position and highlight potential weaknesses in their …" at bounding box center [83, 187] width 9 height 9
radio input "true"
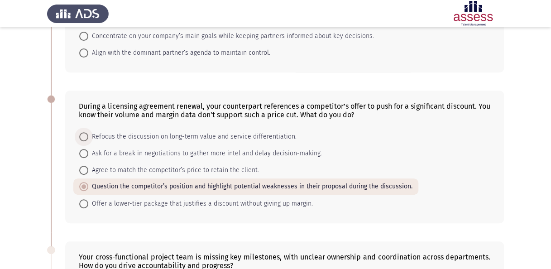
click at [158, 134] on span "Refocus the discussion on long-term value and service differentiation." at bounding box center [192, 136] width 208 height 11
click at [88, 134] on input "Refocus the discussion on long-term value and service differentiation." at bounding box center [83, 136] width 9 height 9
radio input "true"
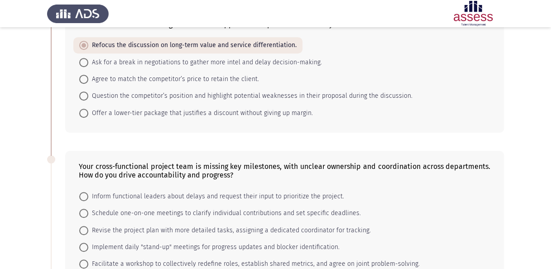
scroll to position [272, 0]
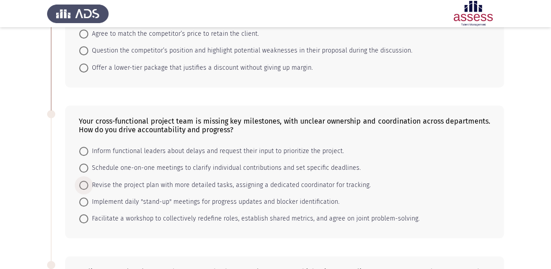
click at [220, 182] on span "Revise the project plan with more detailed tasks, assigning a dedicated coordin…" at bounding box center [229, 185] width 282 height 11
click at [88, 182] on input "Revise the project plan with more detailed tasks, assigning a dedicated coordin…" at bounding box center [83, 185] width 9 height 9
radio input "true"
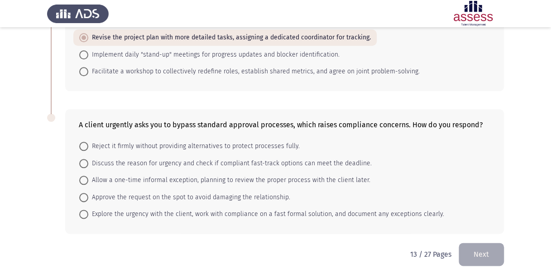
scroll to position [424, 0]
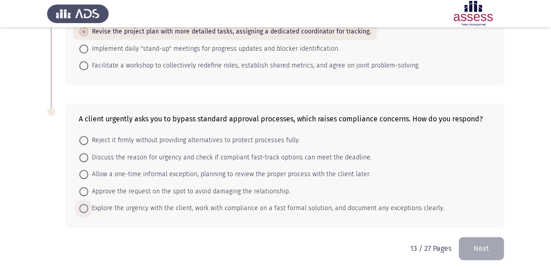
click at [404, 204] on span "Explore the urgency with the client, work with compliance on a fast formal solu…" at bounding box center [266, 208] width 356 height 11
click at [88, 204] on input "Explore the urgency with the client, work with compliance on a fast formal solu…" at bounding box center [83, 208] width 9 height 9
radio input "true"
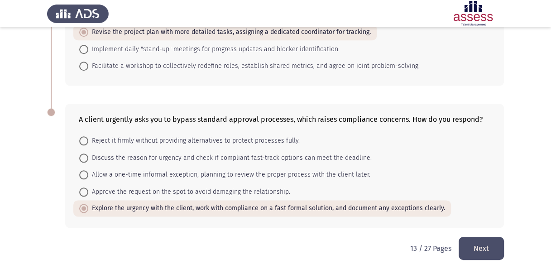
click at [478, 243] on button "Next" at bounding box center [481, 248] width 45 height 23
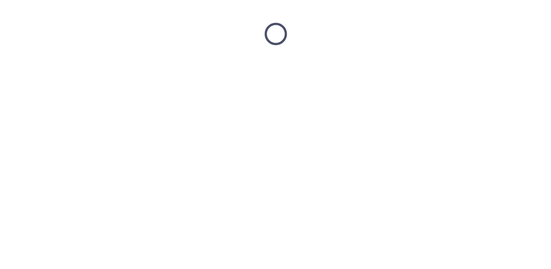
scroll to position [0, 0]
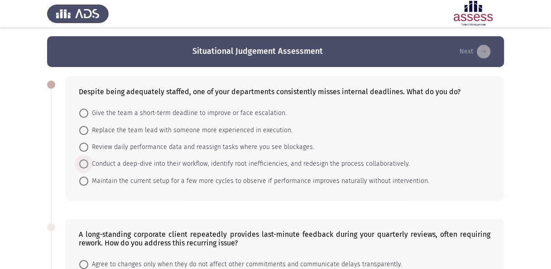
click at [190, 162] on span "Conduct a deep-dive into their workflow, identify root inefficiencies, and rede…" at bounding box center [248, 163] width 321 height 11
click at [88, 162] on input "Conduct a deep-dive into their workflow, identify root inefficiencies, and rede…" at bounding box center [83, 163] width 9 height 9
radio input "true"
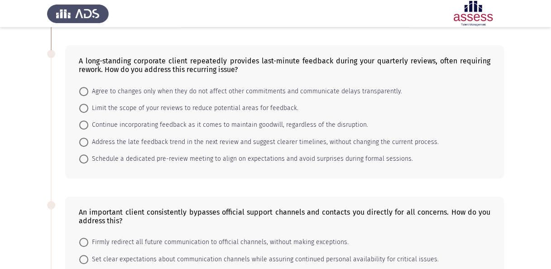
scroll to position [181, 0]
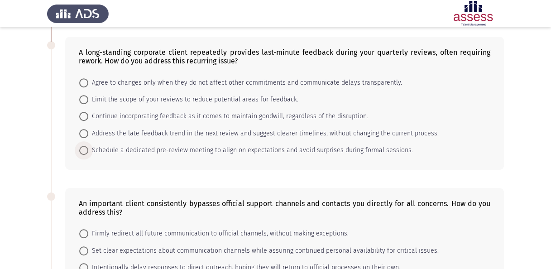
click at [211, 148] on span "Schedule a dedicated pre-review meeting to align on expectations and avoid surp…" at bounding box center [250, 150] width 325 height 11
click at [88, 148] on input "Schedule a dedicated pre-review meeting to align on expectations and avoid surp…" at bounding box center [83, 150] width 9 height 9
radio input "true"
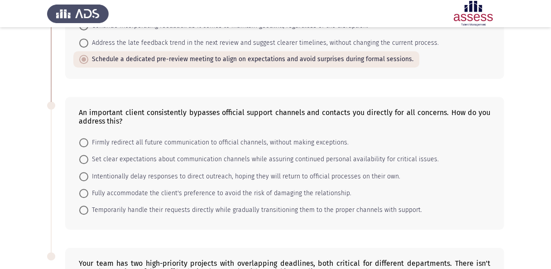
scroll to position [317, 0]
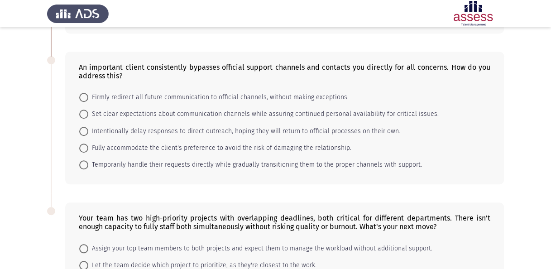
click at [330, 110] on span "Set clear expectations about communication channels while assuring continued pe…" at bounding box center [263, 114] width 350 height 11
click at [88, 110] on input "Set clear expectations about communication channels while assuring continued pe…" at bounding box center [83, 114] width 9 height 9
radio input "true"
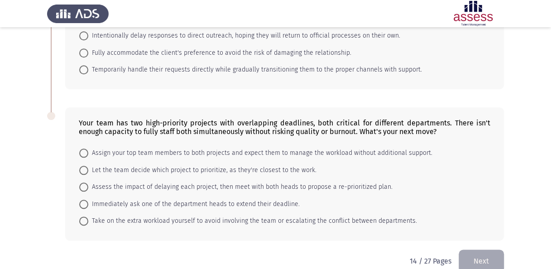
scroll to position [424, 0]
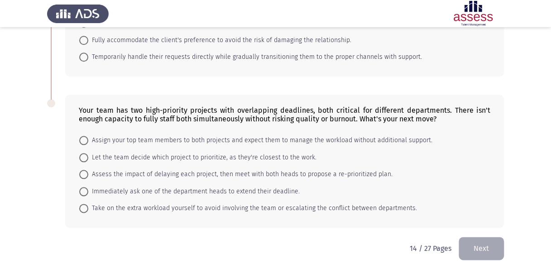
click at [237, 171] on span "Assess the impact of delaying each project, then meet with both heads to propos…" at bounding box center [240, 174] width 304 height 11
click at [88, 171] on input "Assess the impact of delaying each project, then meet with both heads to propos…" at bounding box center [83, 174] width 9 height 9
radio input "true"
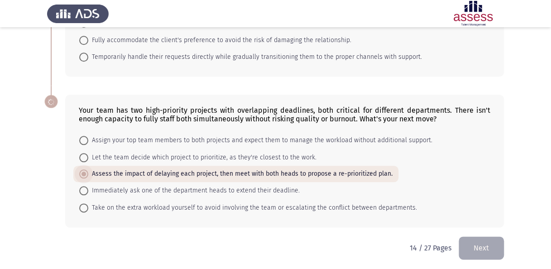
scroll to position [424, 0]
click at [486, 250] on button "Next" at bounding box center [481, 248] width 45 height 23
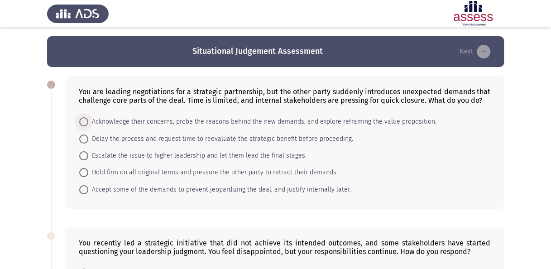
click at [306, 122] on span "Acknowledge their concerns, probe the reasons behind the new demands, and explo…" at bounding box center [262, 121] width 348 height 11
click at [88, 122] on input "Acknowledge their concerns, probe the reasons behind the new demands, and explo…" at bounding box center [83, 121] width 9 height 9
radio input "true"
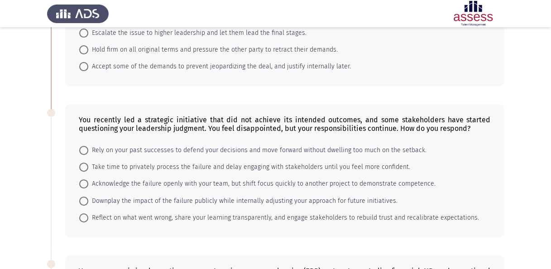
scroll to position [136, 0]
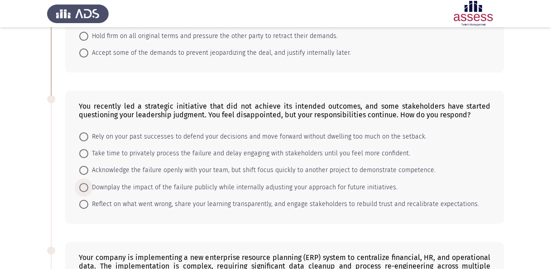
click at [172, 186] on span "Downplay the impact of the failure publicly while internally adjusting your app…" at bounding box center [242, 187] width 309 height 11
click at [88, 186] on input "Downplay the impact of the failure publicly while internally adjusting your app…" at bounding box center [83, 187] width 9 height 9
radio input "true"
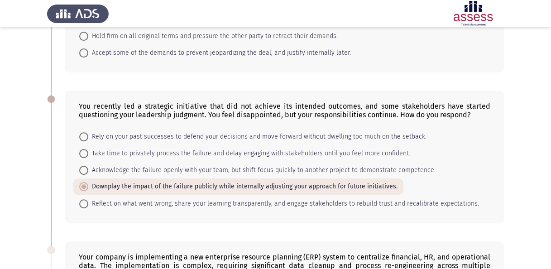
click at [157, 201] on span "Reflect on what went wrong, share your learning transparently, and engage stake…" at bounding box center [283, 203] width 391 height 11
click at [88, 201] on input "Reflect on what went wrong, share your learning transparently, and engage stake…" at bounding box center [83, 203] width 9 height 9
radio input "true"
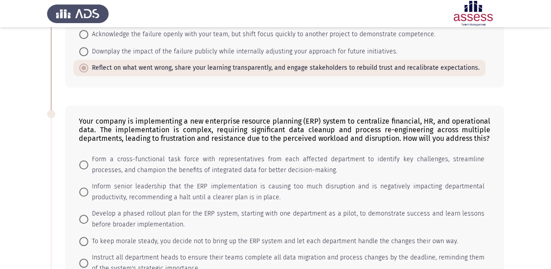
scroll to position [317, 0]
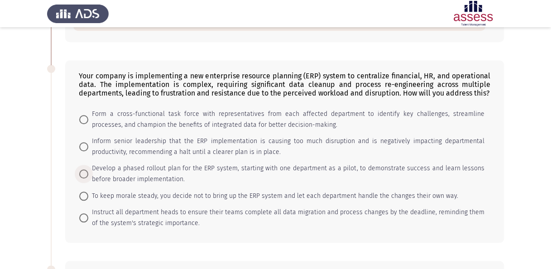
click at [218, 166] on span "Develop a phased rollout plan for the ERP system, starting with one department …" at bounding box center [286, 174] width 396 height 22
click at [88, 169] on input "Develop a phased rollout plan for the ERP system, starting with one department …" at bounding box center [83, 173] width 9 height 9
radio input "true"
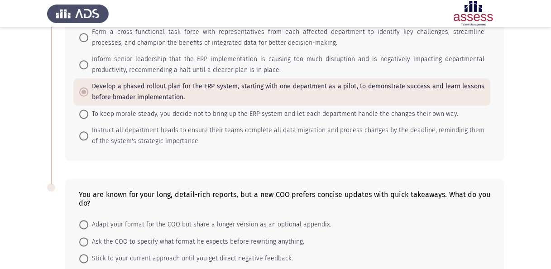
scroll to position [407, 0]
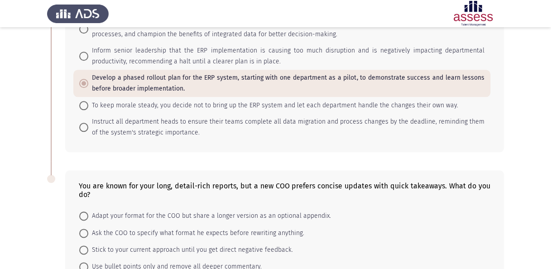
click at [168, 129] on span "Instruct all department heads to ensure their teams complete all data migration…" at bounding box center [286, 127] width 396 height 22
click at [88, 129] on input "Instruct all department heads to ensure their teams complete all data migration…" at bounding box center [83, 127] width 9 height 9
radio input "true"
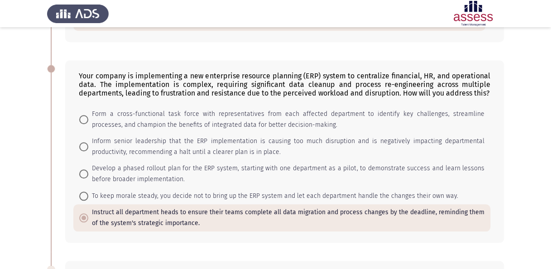
scroll to position [362, 0]
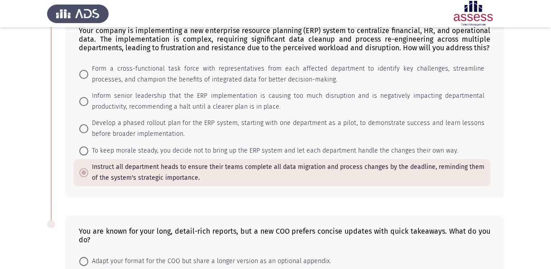
click at [183, 121] on span "Develop a phased rollout plan for the ERP system, starting with one department …" at bounding box center [286, 129] width 396 height 22
click at [88, 124] on input "Develop a phased rollout plan for the ERP system, starting with one department …" at bounding box center [83, 128] width 9 height 9
radio input "true"
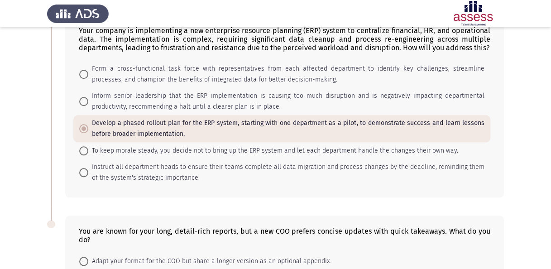
click at [43, 132] on app-assessment-container "Situational Judgement Assessment Next You are leading negotiations for a strate…" at bounding box center [275, 16] width 551 height 684
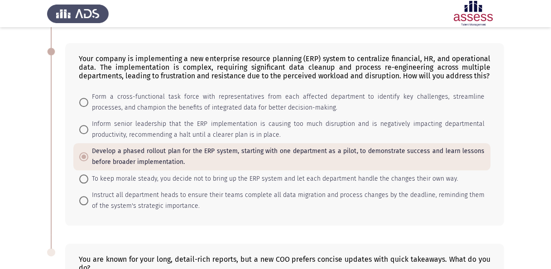
scroll to position [317, 0]
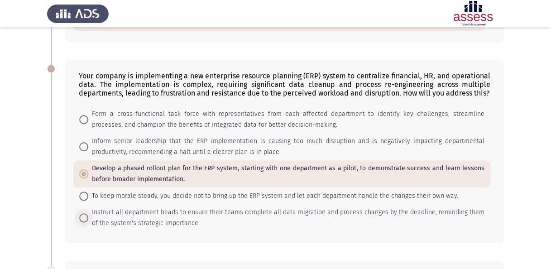
click at [122, 211] on span "Instruct all department heads to ensure their teams complete all data migration…" at bounding box center [286, 218] width 396 height 22
click at [88, 213] on input "Instruct all department heads to ensure their teams complete all data migration…" at bounding box center [83, 217] width 9 height 9
radio input "true"
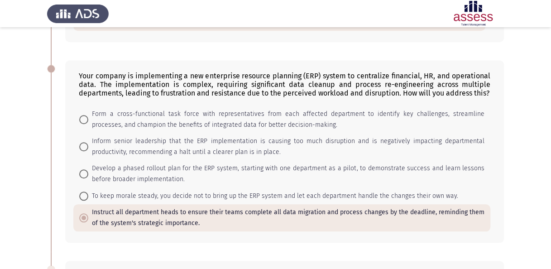
click at [17, 184] on app-assessment-container "Situational Judgement Assessment Next You are leading negotiations for a strate…" at bounding box center [275, 61] width 551 height 684
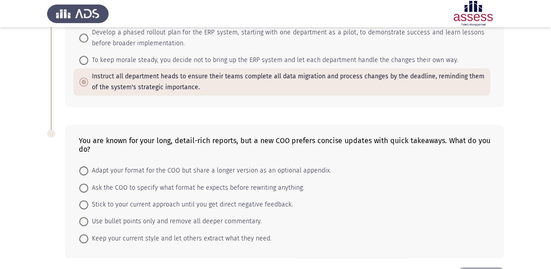
scroll to position [483, 0]
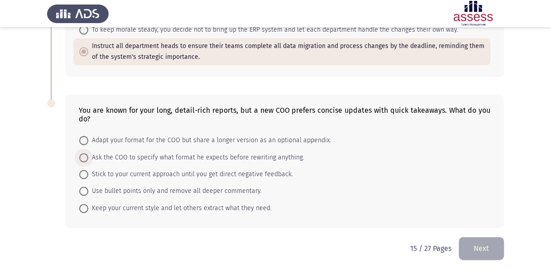
click at [174, 154] on span "Ask the COO to specify what format he expects before rewriting anything." at bounding box center [196, 157] width 216 height 11
click at [88, 154] on input "Ask the COO to specify what format he expects before rewriting anything." at bounding box center [83, 157] width 9 height 9
radio input "true"
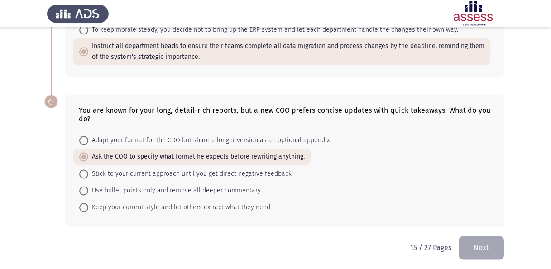
scroll to position [483, 0]
click at [487, 240] on button "Next" at bounding box center [481, 247] width 45 height 23
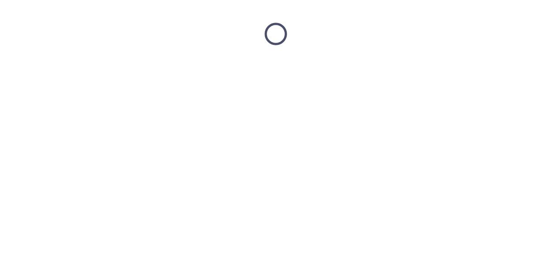
scroll to position [0, 0]
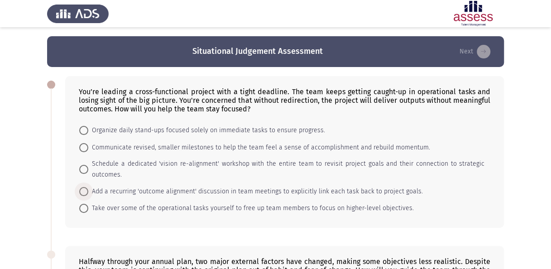
click at [217, 188] on span "Add a recurring 'outcome alignment' discussion in team meetings to explicitly l…" at bounding box center [255, 191] width 335 height 11
click at [88, 188] on input "Add a recurring 'outcome alignment' discussion in team meetings to explicitly l…" at bounding box center [83, 191] width 9 height 9
radio input "true"
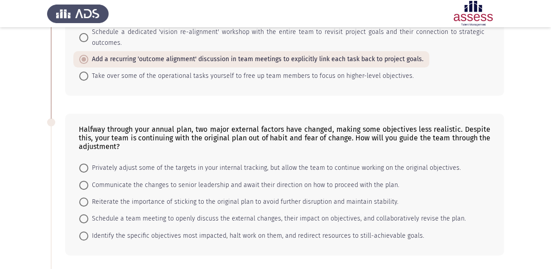
scroll to position [136, 0]
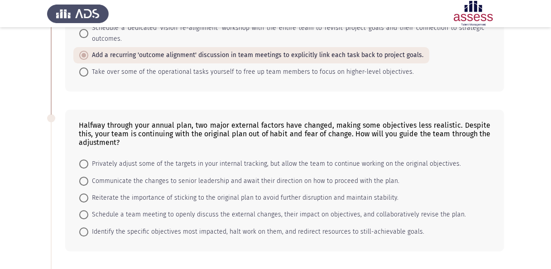
click at [246, 211] on span "Schedule a team meeting to openly discuss the external changes, their impact on…" at bounding box center [277, 214] width 378 height 11
click at [88, 211] on input "Schedule a team meeting to openly discuss the external changes, their impact on…" at bounding box center [83, 214] width 9 height 9
radio input "true"
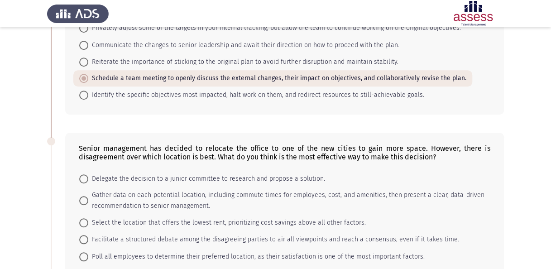
scroll to position [317, 0]
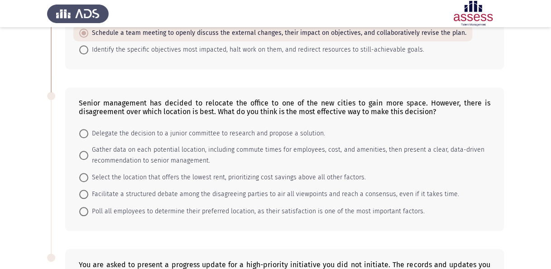
click at [234, 150] on span "Gather data on each potential location, including commute times for employees, …" at bounding box center [286, 155] width 396 height 22
click at [88, 151] on input "Gather data on each potential location, including commute times for employees, …" at bounding box center [83, 155] width 9 height 9
radio input "true"
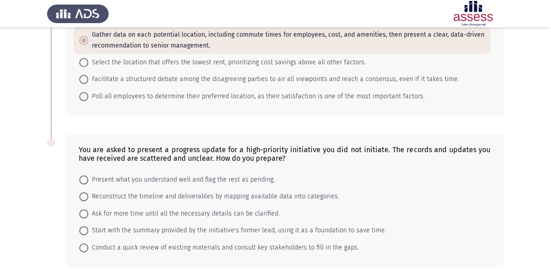
scroll to position [453, 0]
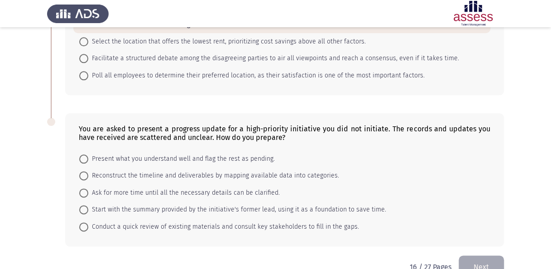
click at [129, 221] on span "Conduct a quick review of existing materials and consult key stakeholders to fi…" at bounding box center [223, 226] width 271 height 11
click at [88, 222] on input "Conduct a quick review of existing materials and consult key stakeholders to fi…" at bounding box center [83, 226] width 9 height 9
radio input "true"
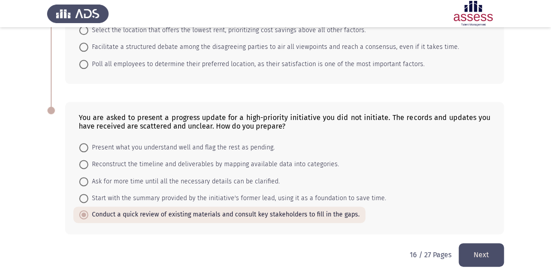
scroll to position [470, 0]
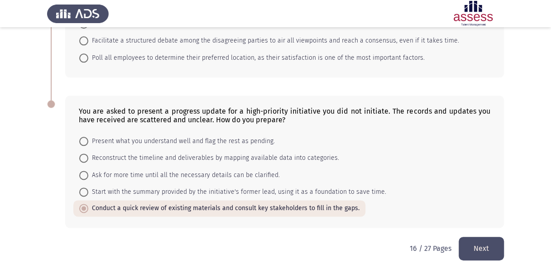
click at [474, 247] on button "Next" at bounding box center [481, 248] width 45 height 23
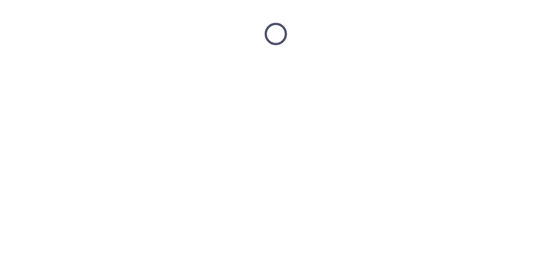
scroll to position [0, 0]
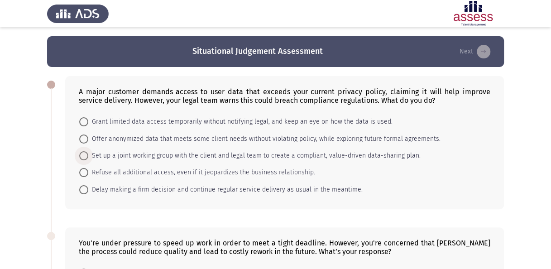
click at [290, 156] on span "Set up a joint working group with the client and legal team to create a complia…" at bounding box center [254, 155] width 332 height 11
click at [88, 156] on input "Set up a joint working group with the client and legal team to create a complia…" at bounding box center [83, 155] width 9 height 9
radio input "true"
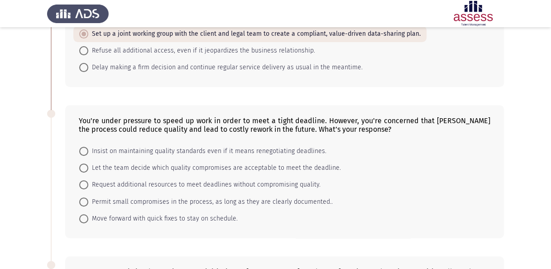
scroll to position [136, 0]
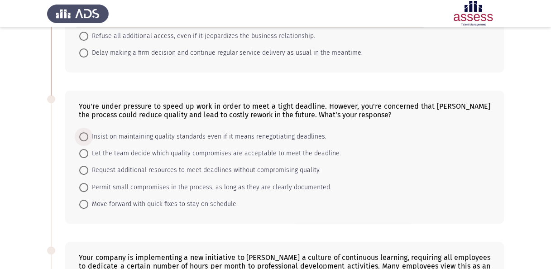
click at [195, 134] on span "Insist on maintaining quality standards even if it means renegotiating deadline…" at bounding box center [207, 136] width 238 height 11
click at [88, 134] on input "Insist on maintaining quality standards even if it means renegotiating deadline…" at bounding box center [83, 136] width 9 height 9
radio input "true"
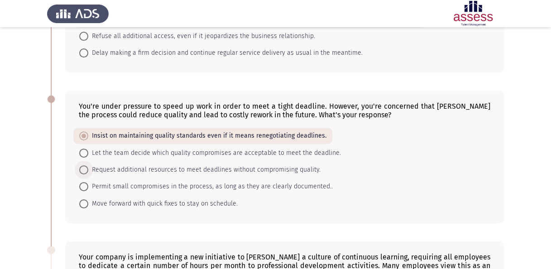
click at [283, 169] on span "Request additional resources to meet deadlines without compromising quality." at bounding box center [204, 169] width 232 height 11
click at [88, 169] on input "Request additional resources to meet deadlines without compromising quality." at bounding box center [83, 169] width 9 height 9
radio input "true"
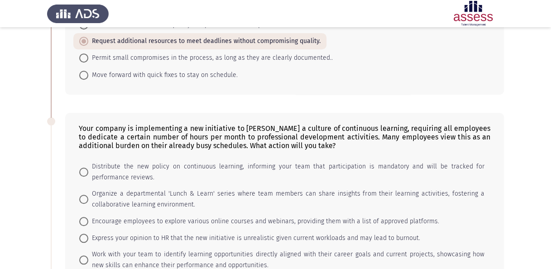
scroll to position [317, 0]
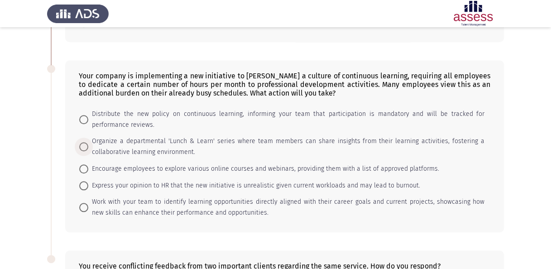
click at [255, 142] on span "Organize a departmental 'Lunch & Learn' series where team members can share ins…" at bounding box center [286, 147] width 396 height 22
click at [88, 142] on input "Organize a departmental 'Lunch & Learn' series where team members can share ins…" at bounding box center [83, 146] width 9 height 9
radio input "true"
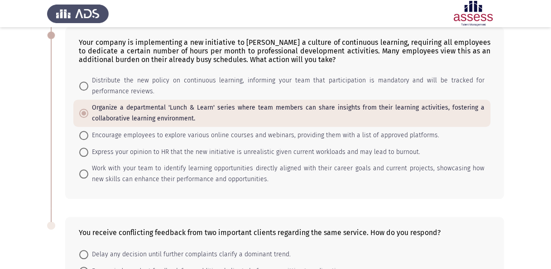
scroll to position [362, 0]
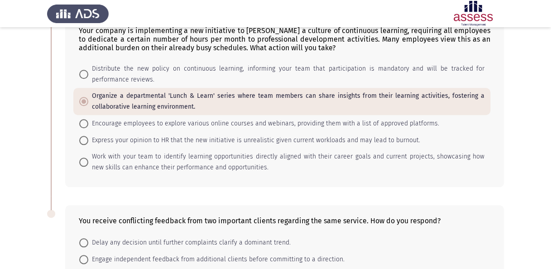
click at [137, 163] on span "Work with your team to identify learning opportunities directly aligned with th…" at bounding box center [286, 162] width 396 height 22
click at [88, 163] on input "Work with your team to identify learning opportunities directly aligned with th…" at bounding box center [83, 162] width 9 height 9
radio input "true"
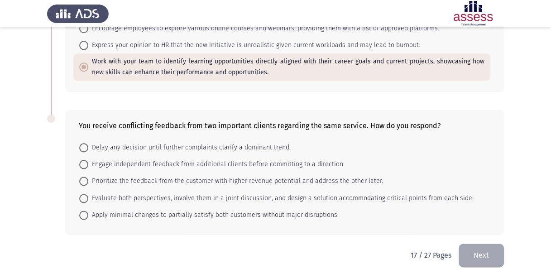
scroll to position [464, 0]
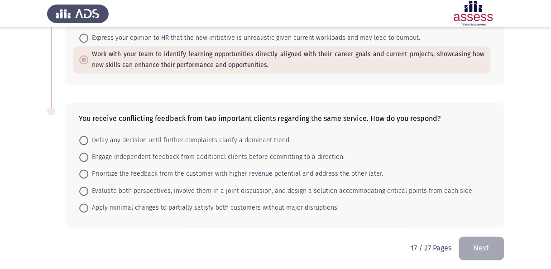
click at [167, 188] on span "Evaluate both perspectives, involve them in a joint discussion, and design a so…" at bounding box center [280, 191] width 385 height 11
click at [88, 188] on input "Evaluate both perspectives, involve them in a joint discussion, and design a so…" at bounding box center [83, 191] width 9 height 9
radio input "true"
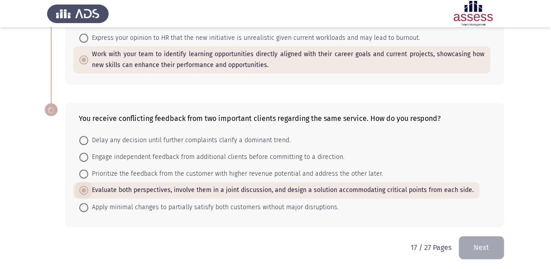
scroll to position [464, 0]
click at [486, 244] on button "Next" at bounding box center [481, 248] width 45 height 23
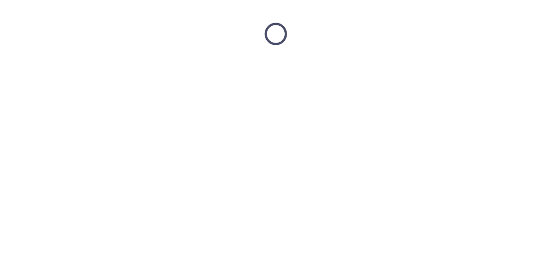
scroll to position [0, 0]
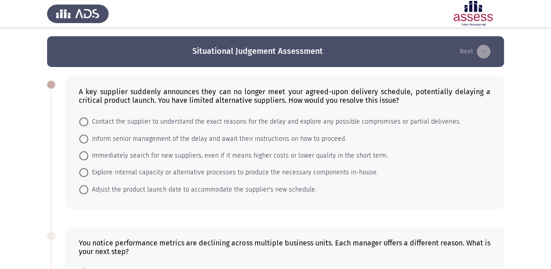
click at [259, 172] on span "Explore internal capacity or alternative processes to produce the necessary com…" at bounding box center [233, 172] width 290 height 11
click at [88, 172] on input "Explore internal capacity or alternative processes to produce the necessary com…" at bounding box center [83, 172] width 9 height 9
radio input "true"
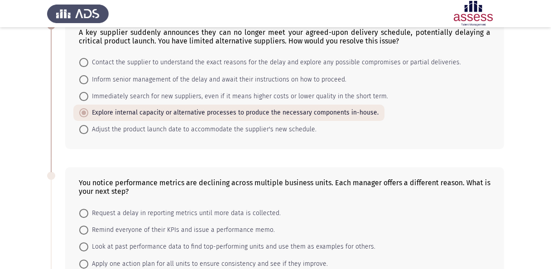
scroll to position [45, 0]
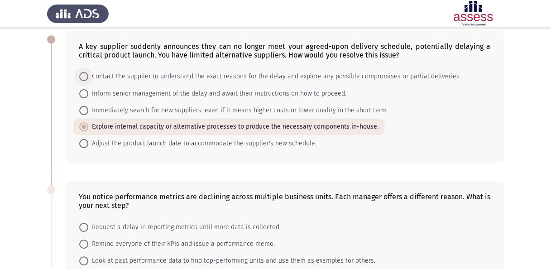
click at [243, 77] on span "Contact the supplier to understand the exact reasons for the delay and explore …" at bounding box center [274, 76] width 373 height 11
click at [88, 77] on input "Contact the supplier to understand the exact reasons for the delay and explore …" at bounding box center [83, 76] width 9 height 9
radio input "true"
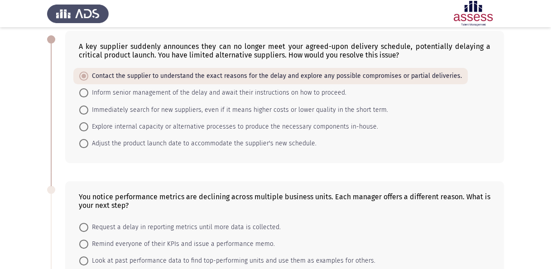
click at [63, 116] on div "A key supplier suddenly announces they can no longer meet your agreed-upon deli…" at bounding box center [275, 97] width 457 height 150
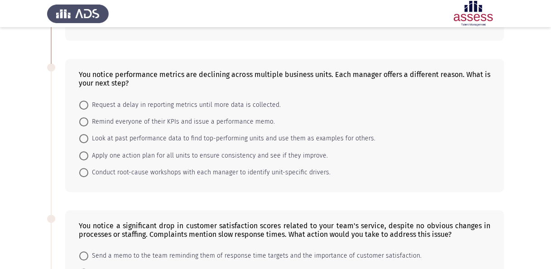
scroll to position [181, 0]
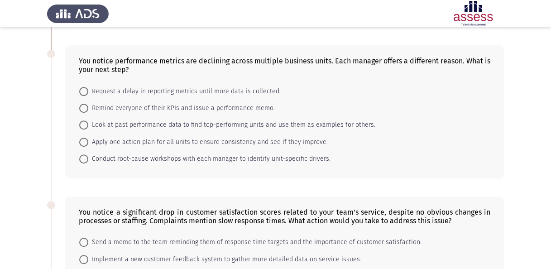
click at [215, 157] on span "Conduct root-cause workshops with each manager to identify unit-specific driver…" at bounding box center [209, 158] width 242 height 11
click at [88, 157] on input "Conduct root-cause workshops with each manager to identify unit-specific driver…" at bounding box center [83, 158] width 9 height 9
radio input "true"
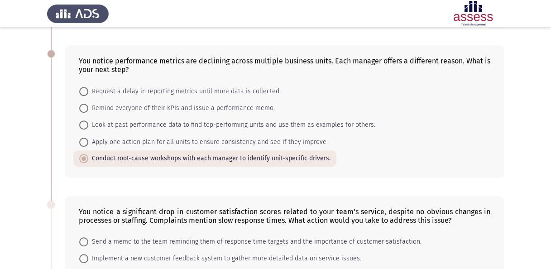
click at [30, 149] on app-assessment-container "Situational Judgement Assessment Next A key supplier suddenly announces they ca…" at bounding box center [275, 172] width 551 height 634
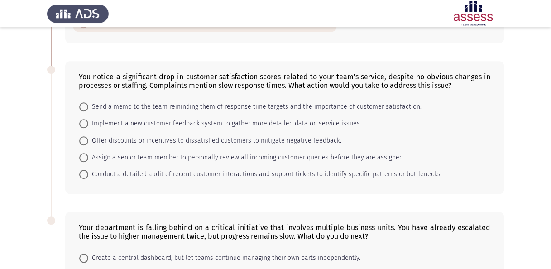
scroll to position [317, 0]
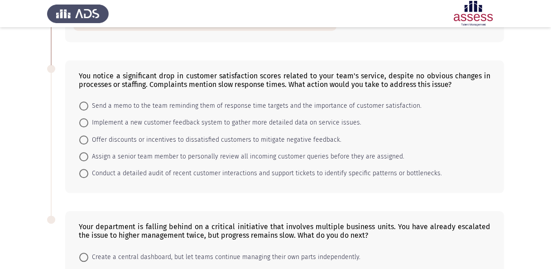
click at [220, 169] on span "Conduct a detailed audit of recent customer interactions and support tickets to…" at bounding box center [265, 173] width 354 height 11
click at [88, 169] on input "Conduct a detailed audit of recent customer interactions and support tickets to…" at bounding box center [83, 173] width 9 height 9
radio input "true"
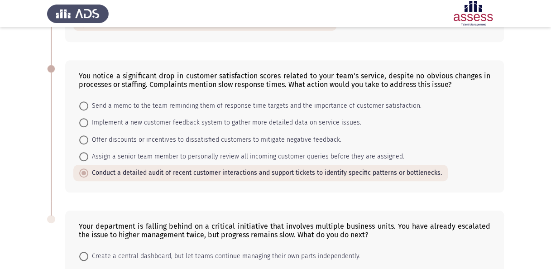
click at [0, 186] on html "Situational Judgement Assessment Next A key supplier suddenly announces they ca…" at bounding box center [275, 36] width 551 height 706
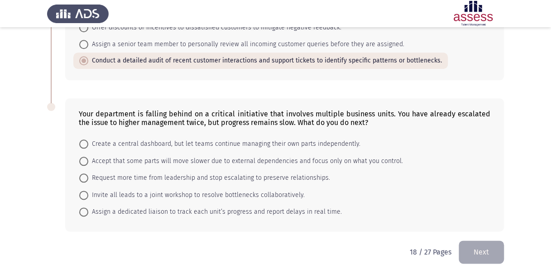
scroll to position [433, 0]
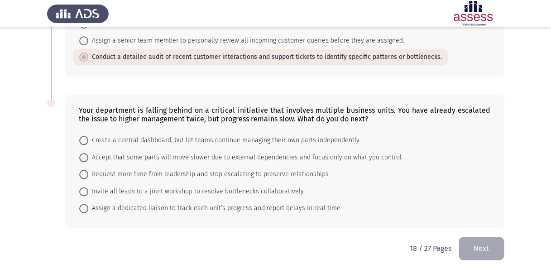
click at [132, 190] on span "Invite all leads to a joint workshop to resolve bottlenecks collaboratively." at bounding box center [196, 191] width 216 height 11
click at [88, 190] on input "Invite all leads to a joint workshop to resolve bottlenecks collaboratively." at bounding box center [83, 191] width 9 height 9
radio input "true"
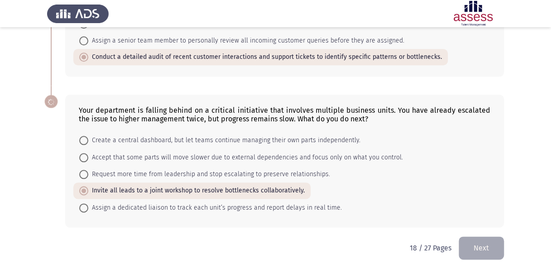
scroll to position [432, 0]
click at [222, 206] on span "Assign a dedicated liaison to track each unit’s progress and report delays in r…" at bounding box center [215, 208] width 254 height 11
click at [88, 206] on input "Assign a dedicated liaison to track each unit’s progress and report delays in r…" at bounding box center [83, 208] width 9 height 9
radio input "true"
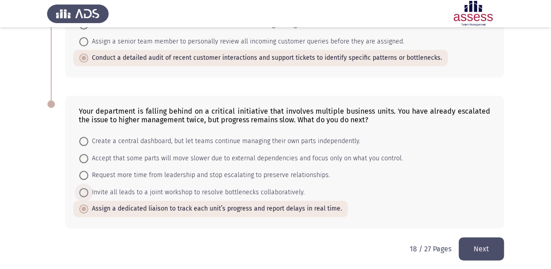
click at [130, 189] on span "Invite all leads to a joint workshop to resolve bottlenecks collaboratively." at bounding box center [196, 192] width 216 height 11
click at [88, 189] on input "Invite all leads to a joint workshop to resolve bottlenecks collaboratively." at bounding box center [83, 192] width 9 height 9
radio input "true"
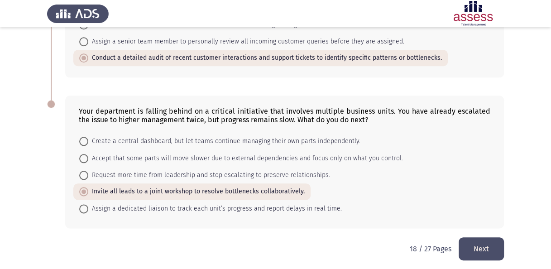
click at [485, 243] on button "Next" at bounding box center [481, 248] width 45 height 23
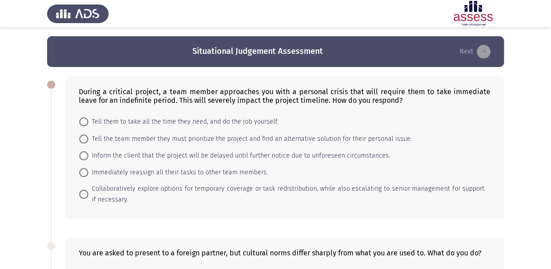
click at [144, 172] on span "Immediately reassign all their tasks to other team members." at bounding box center [178, 172] width 180 height 11
click at [88, 172] on input "Immediately reassign all their tasks to other team members." at bounding box center [83, 172] width 9 height 9
radio input "true"
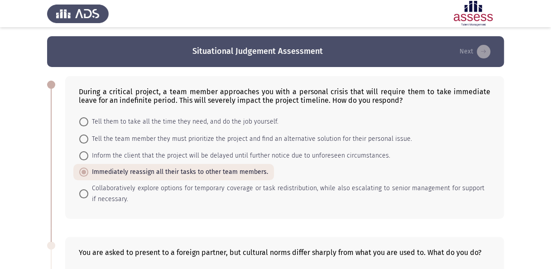
click at [150, 189] on span "Collaboratively explore options for temporary coverage or task redistribution, …" at bounding box center [286, 194] width 396 height 22
click at [88, 189] on input "Collaboratively explore options for temporary coverage or task redistribution, …" at bounding box center [83, 193] width 9 height 9
radio input "true"
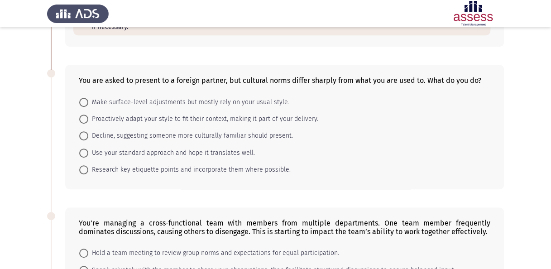
scroll to position [181, 0]
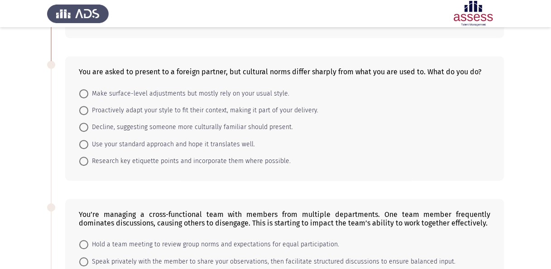
click at [173, 158] on span "Research key etiquette points and incorporate them where possible." at bounding box center [189, 161] width 202 height 11
click at [88, 158] on input "Research key etiquette points and incorporate them where possible." at bounding box center [83, 161] width 9 height 9
radio input "true"
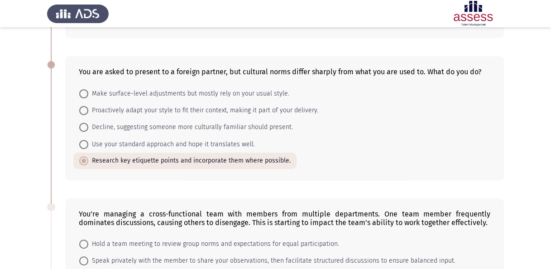
click at [5, 163] on app-assessment-container "Situational Judgement Assessment Next During a critical project, a team member …" at bounding box center [275, 182] width 551 height 655
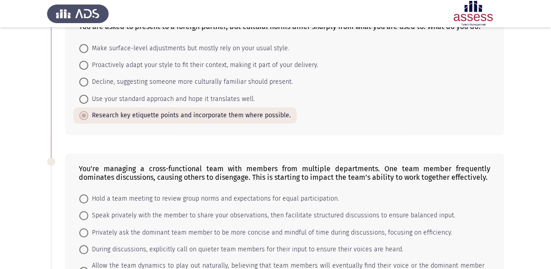
scroll to position [272, 0]
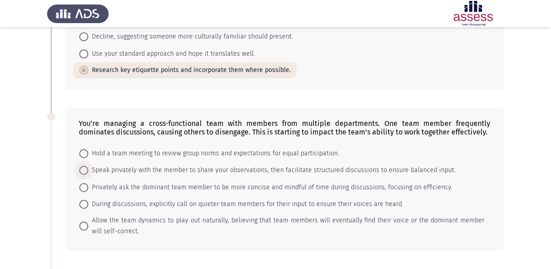
click at [300, 165] on span "Speak privately with the member to share your observations, then facilitate str…" at bounding box center [271, 170] width 367 height 11
click at [88, 166] on input "Speak privately with the member to share your observations, then facilitate str…" at bounding box center [83, 170] width 9 height 9
radio input "true"
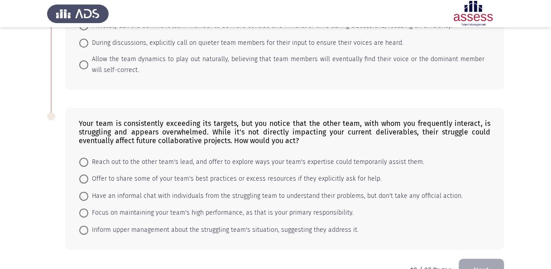
scroll to position [453, 0]
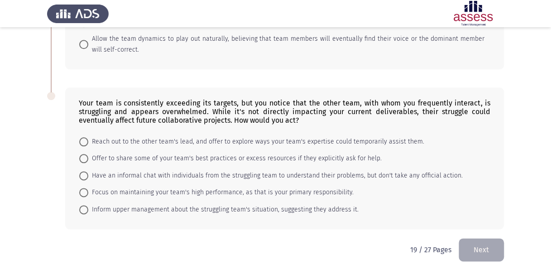
click at [210, 139] on span "Reach out to the other team's lead, and offer to explore ways your team's exper…" at bounding box center [256, 141] width 336 height 11
click at [88, 139] on input "Reach out to the other team's lead, and offer to explore ways your team's exper…" at bounding box center [83, 141] width 9 height 9
radio input "true"
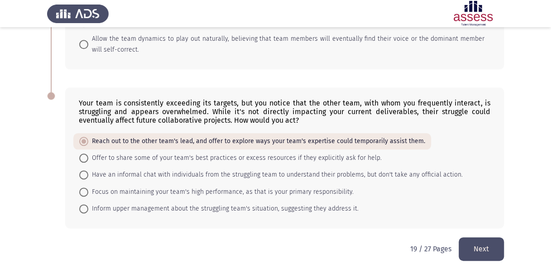
click at [479, 244] on button "Next" at bounding box center [481, 248] width 45 height 23
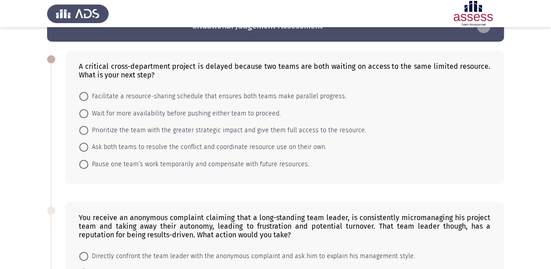
scroll to position [0, 0]
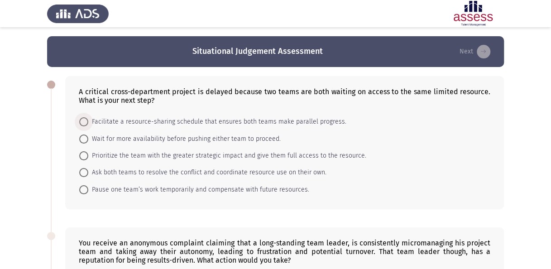
click at [197, 123] on span "Facilitate a resource-sharing schedule that ensures both teams make parallel pr…" at bounding box center [217, 121] width 258 height 11
click at [88, 123] on input "Facilitate a resource-sharing schedule that ensures both teams make parallel pr…" at bounding box center [83, 121] width 9 height 9
radio input "true"
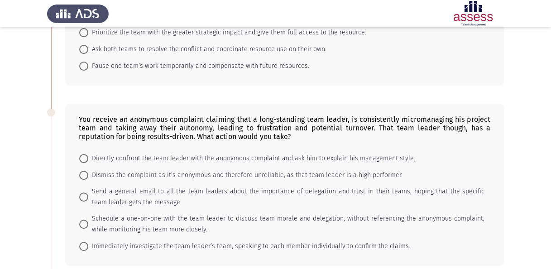
scroll to position [136, 0]
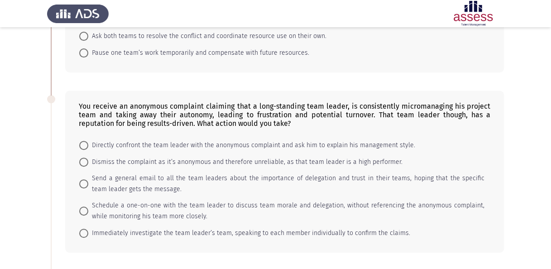
click at [215, 207] on span "Schedule a one-on-one with the team leader to discuss team morale and delegatio…" at bounding box center [286, 211] width 396 height 22
click at [88, 207] on input "Schedule a one-on-one with the team leader to discuss team morale and delegatio…" at bounding box center [83, 210] width 9 height 9
radio input "true"
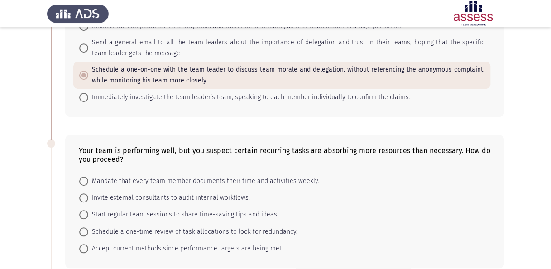
scroll to position [317, 0]
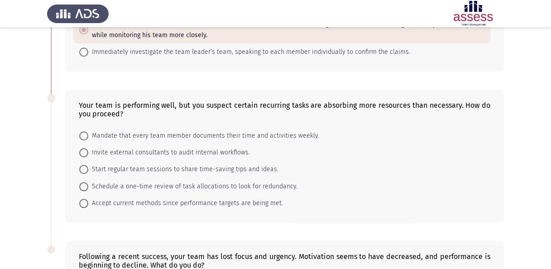
click at [109, 167] on span "Start regular team sessions to share time-saving tips and ideas." at bounding box center [183, 169] width 190 height 11
click at [88, 167] on input "Start regular team sessions to share time-saving tips and ideas." at bounding box center [83, 169] width 9 height 9
radio input "true"
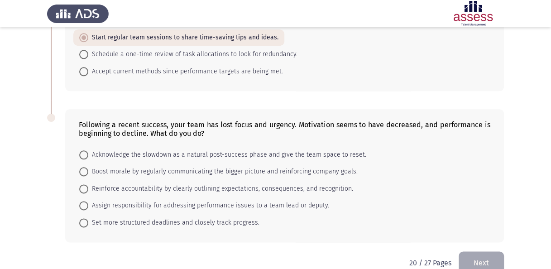
scroll to position [462, 0]
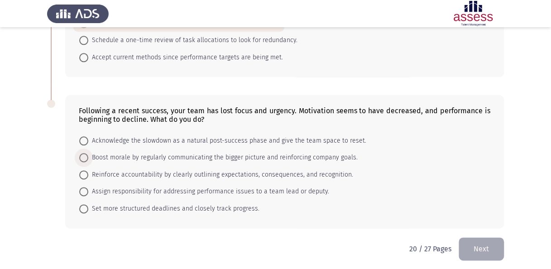
click at [167, 154] on span "Boost morale by regularly communicating the bigger picture and reinforcing comp…" at bounding box center [222, 157] width 269 height 11
click at [88, 154] on input "Boost morale by regularly communicating the bigger picture and reinforcing comp…" at bounding box center [83, 157] width 9 height 9
radio input "true"
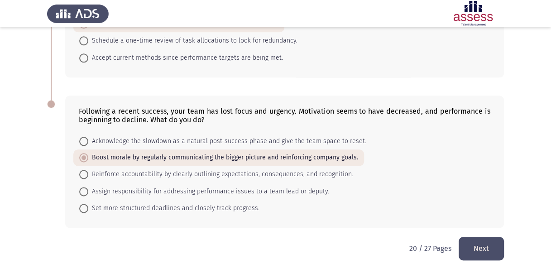
click at [476, 244] on button "Next" at bounding box center [481, 248] width 45 height 23
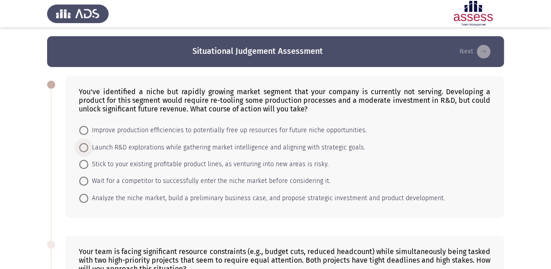
click at [134, 146] on span "Launch R&D explorations while gathering market intelligence and aligning with s…" at bounding box center [226, 147] width 277 height 11
click at [88, 146] on input "Launch R&D explorations while gathering market intelligence and aligning with s…" at bounding box center [83, 147] width 9 height 9
radio input "true"
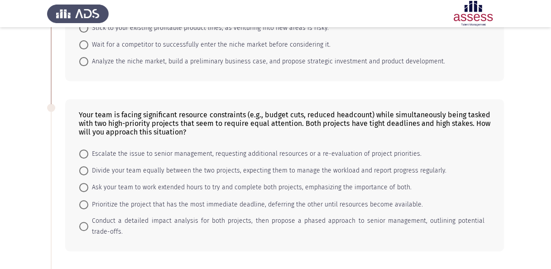
scroll to position [181, 0]
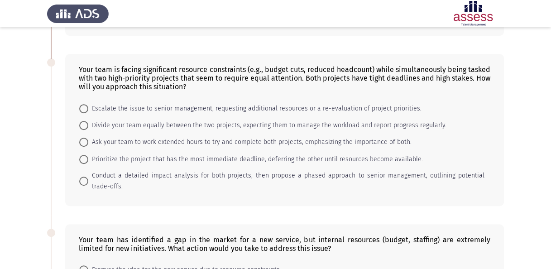
click at [159, 176] on span "Conduct a detailed impact analysis for both projects, then propose a phased app…" at bounding box center [286, 181] width 396 height 22
click at [88, 177] on input "Conduct a detailed impact analysis for both projects, then propose a phased app…" at bounding box center [83, 181] width 9 height 9
radio input "true"
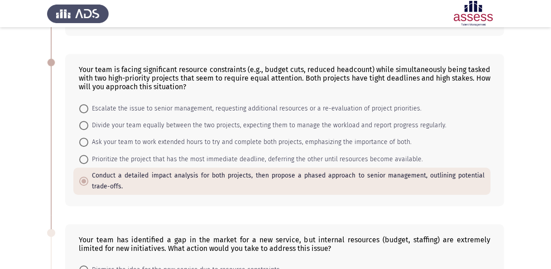
click at [159, 107] on span "Escalate the issue to senior management, requesting additional resources or a r…" at bounding box center [254, 108] width 333 height 11
click at [88, 107] on input "Escalate the issue to senior management, requesting additional resources or a r…" at bounding box center [83, 108] width 9 height 9
radio input "true"
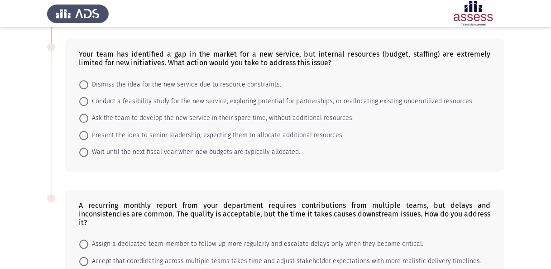
scroll to position [325, 0]
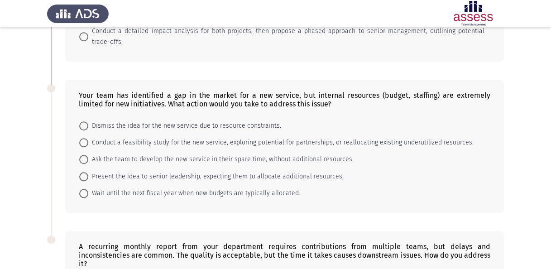
click at [199, 141] on span "Conduct a feasibility study for the new service, exploring potential for partne…" at bounding box center [280, 142] width 385 height 11
click at [88, 141] on input "Conduct a feasibility study for the new service, exploring potential for partne…" at bounding box center [83, 142] width 9 height 9
radio input "true"
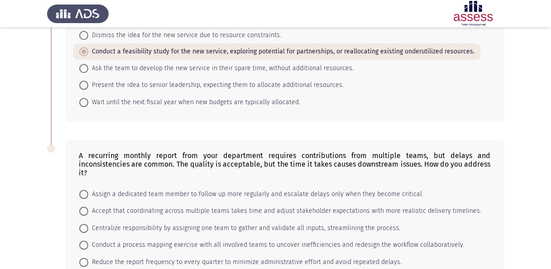
scroll to position [460, 0]
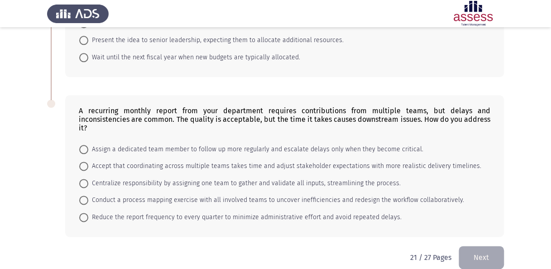
click at [215, 144] on span "Assign a dedicated team member to follow up more regularly and escalate delays …" at bounding box center [255, 149] width 335 height 11
click at [88, 145] on input "Assign a dedicated team member to follow up more regularly and escalate delays …" at bounding box center [83, 149] width 9 height 9
radio input "true"
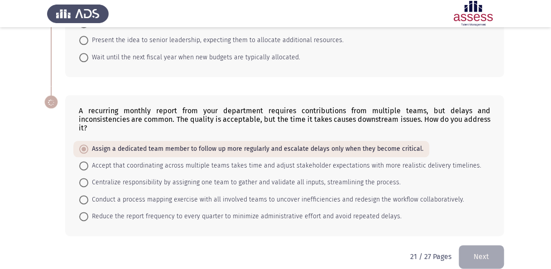
scroll to position [460, 0]
click at [288, 177] on span "Centralize responsibility by assigning one team to gather and validate all inpu…" at bounding box center [244, 182] width 312 height 11
click at [88, 178] on input "Centralize responsibility by assigning one team to gather and validate all inpu…" at bounding box center [83, 182] width 9 height 9
radio input "true"
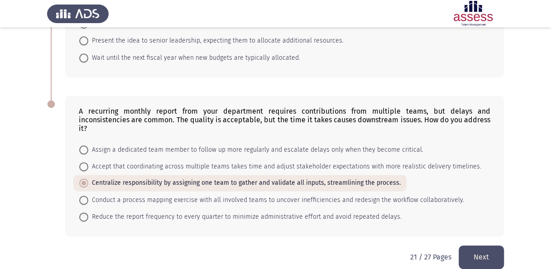
click at [477, 245] on button "Next" at bounding box center [481, 256] width 45 height 23
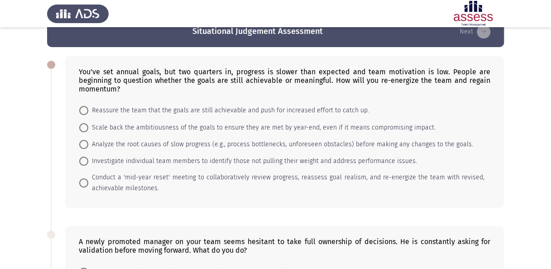
scroll to position [0, 0]
